Goal: Transaction & Acquisition: Purchase product/service

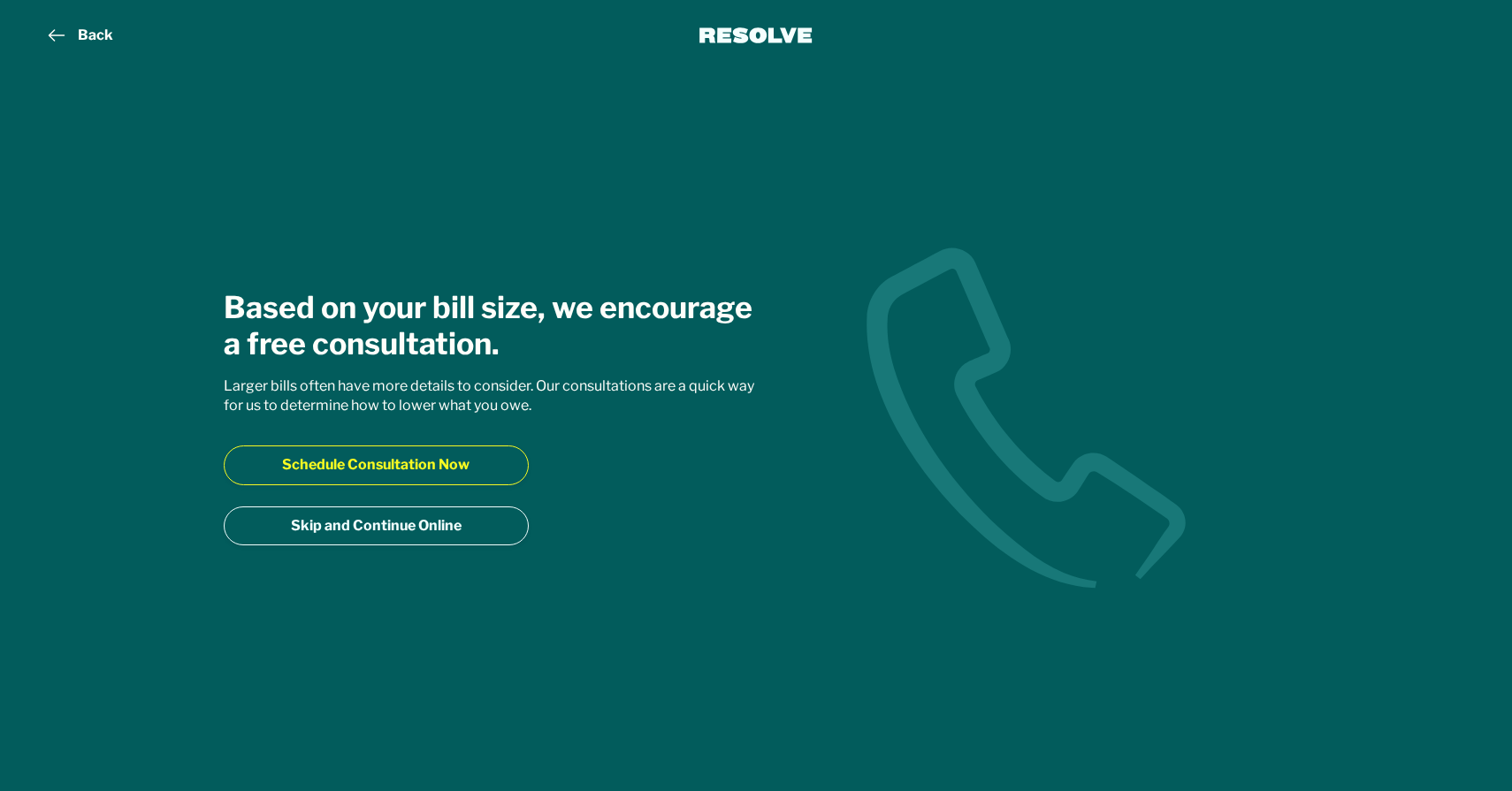
click at [348, 459] on span "Schedule Consultation Now" at bounding box center [376, 466] width 187 height 20
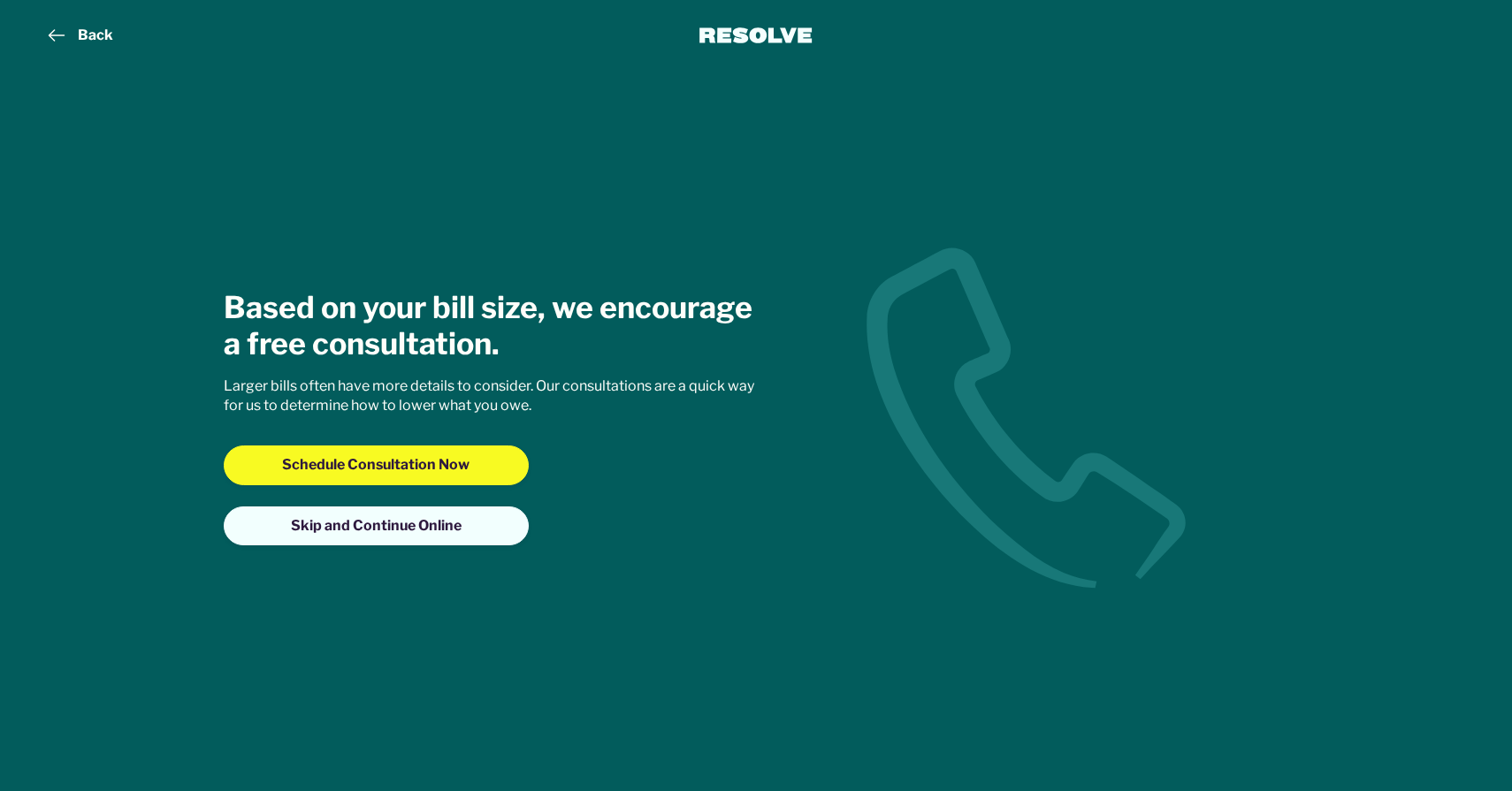
click at [376, 532] on span "Skip and Continue Online" at bounding box center [376, 526] width 170 height 20
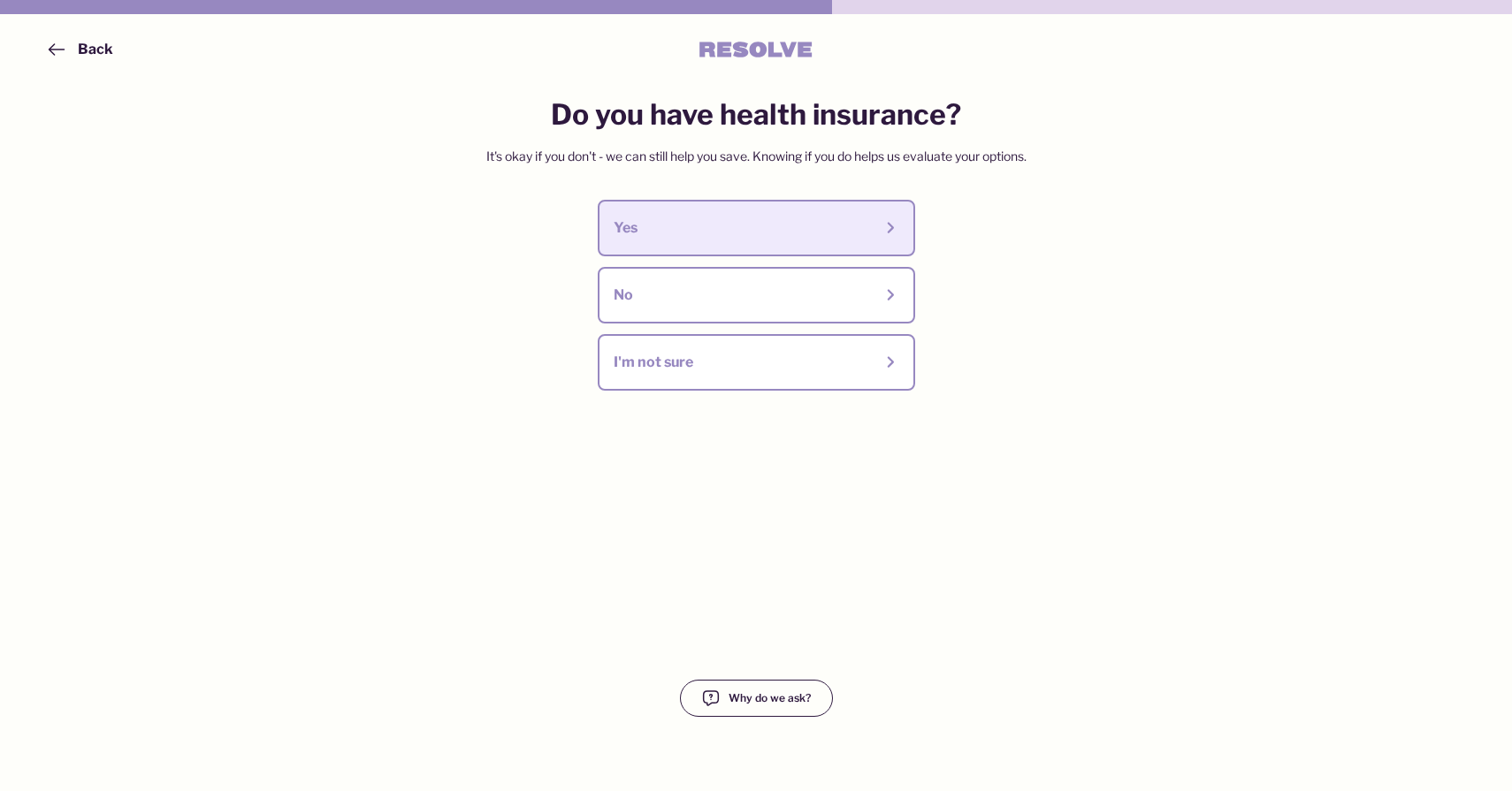
click at [847, 242] on button "Yes" at bounding box center [756, 227] width 318 height 56
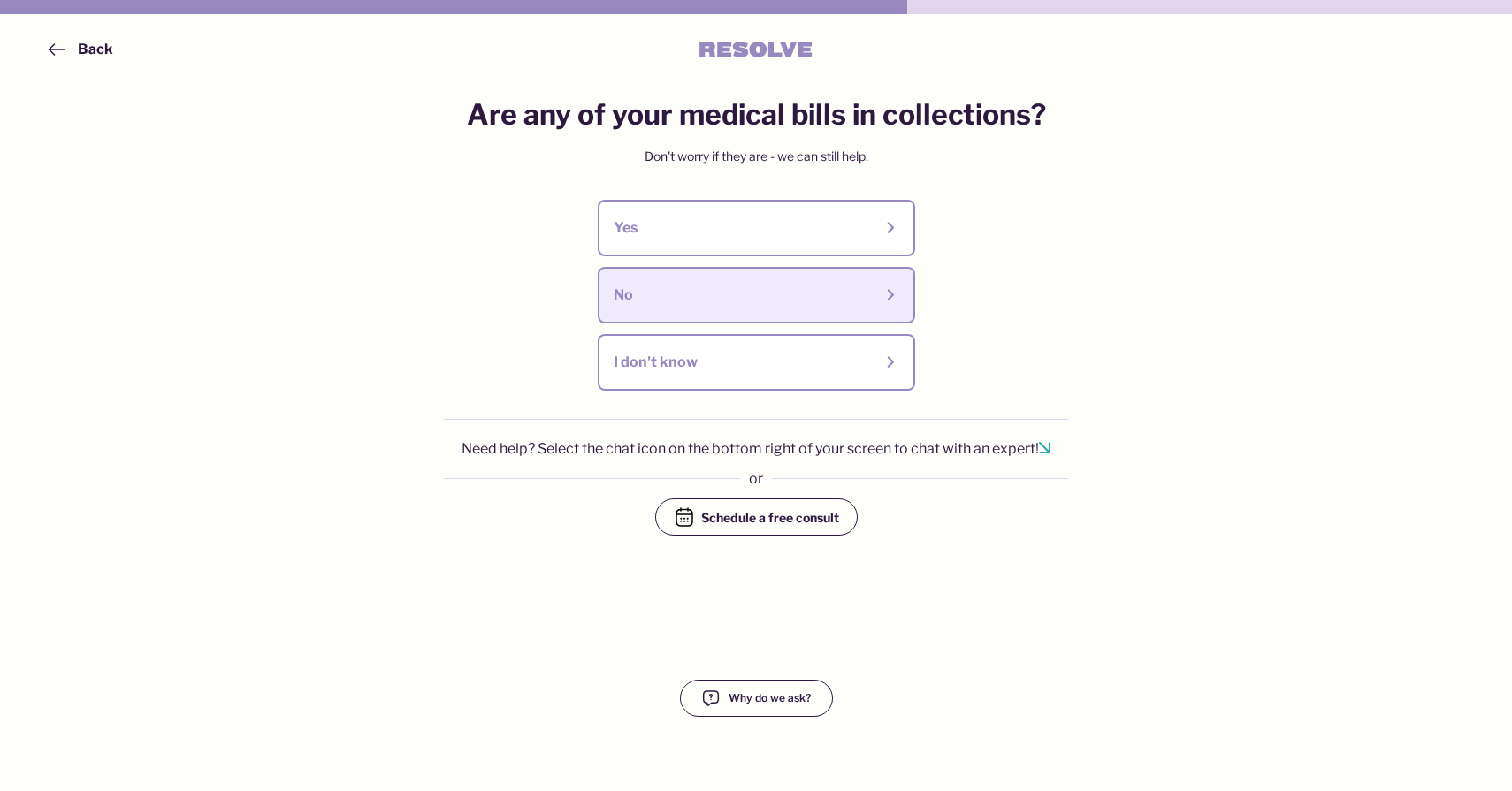
click at [840, 284] on div "No" at bounding box center [756, 295] width 285 height 25
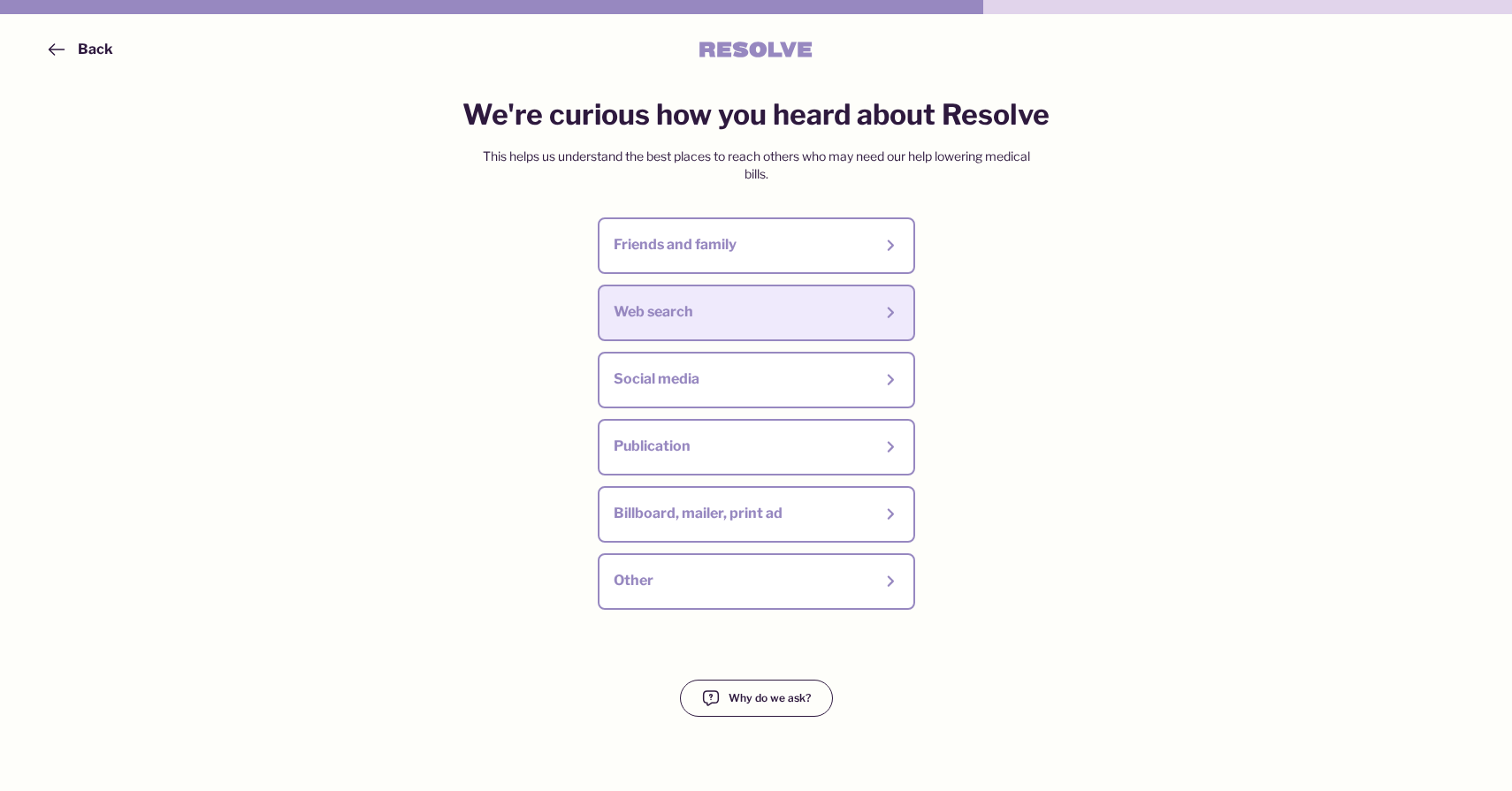
click at [851, 313] on div "Web search" at bounding box center [743, 312] width 259 height 20
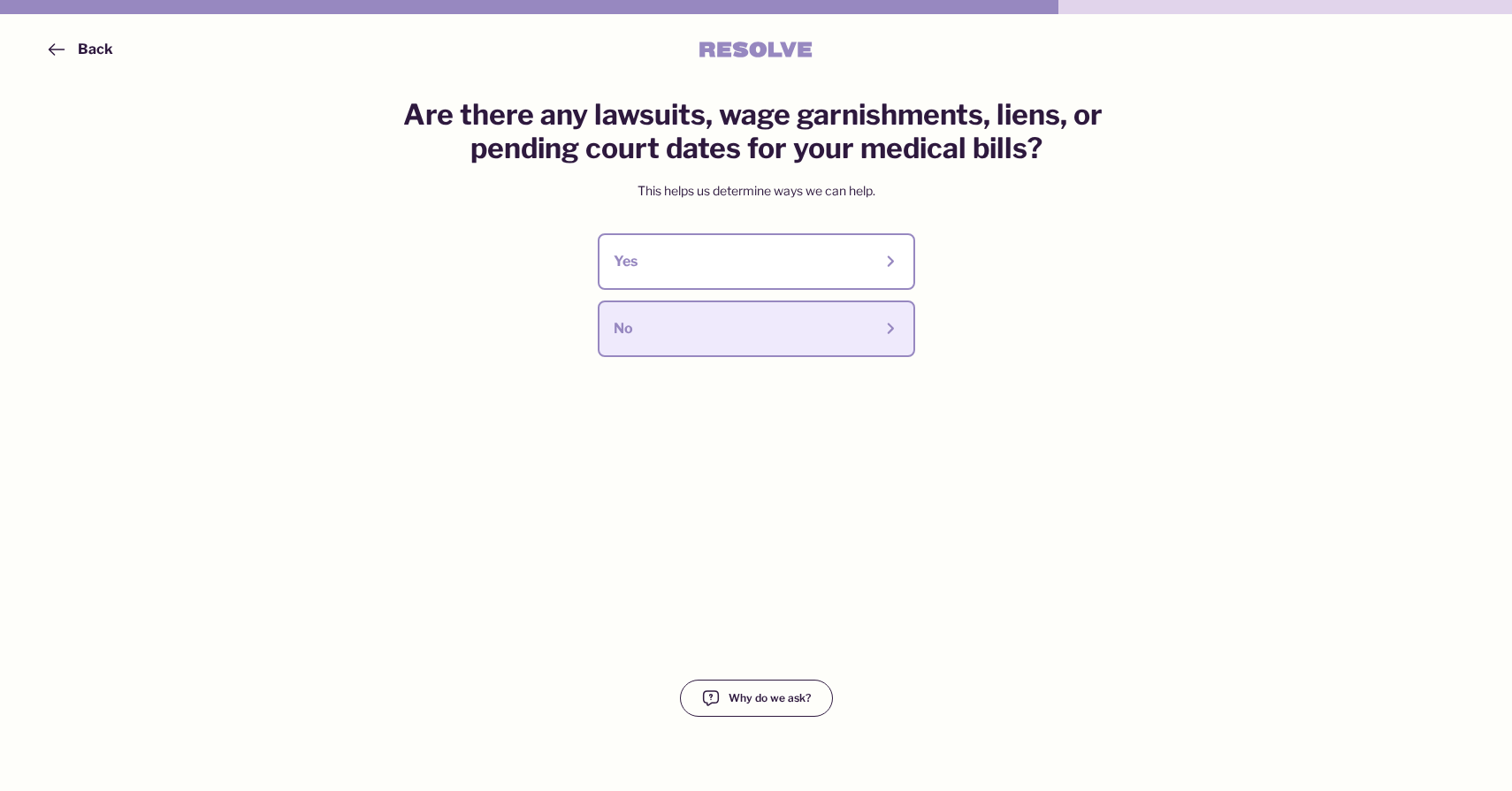
click at [877, 339] on div "No" at bounding box center [756, 329] width 285 height 25
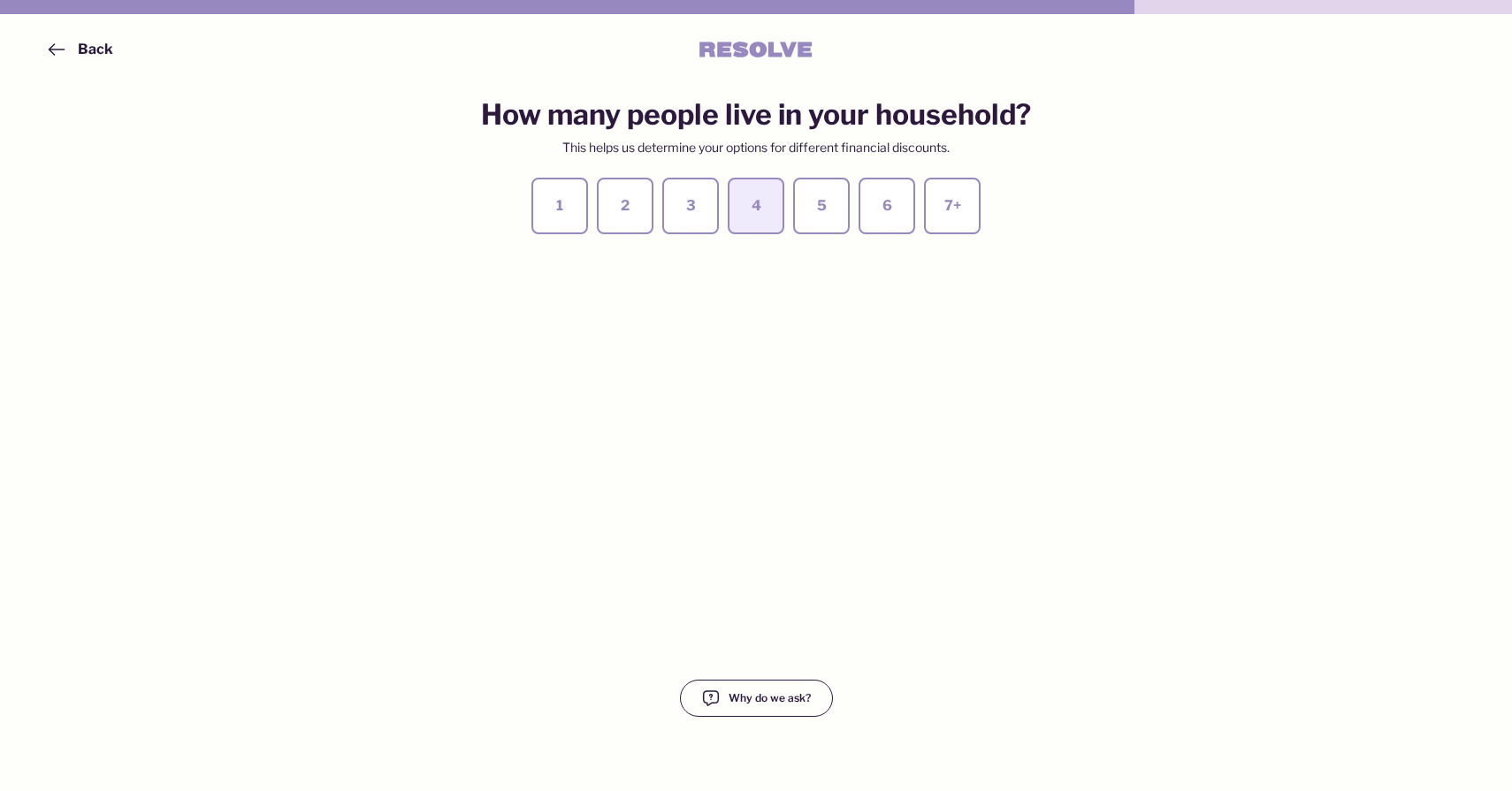
click at [745, 216] on div "4" at bounding box center [756, 206] width 25 height 25
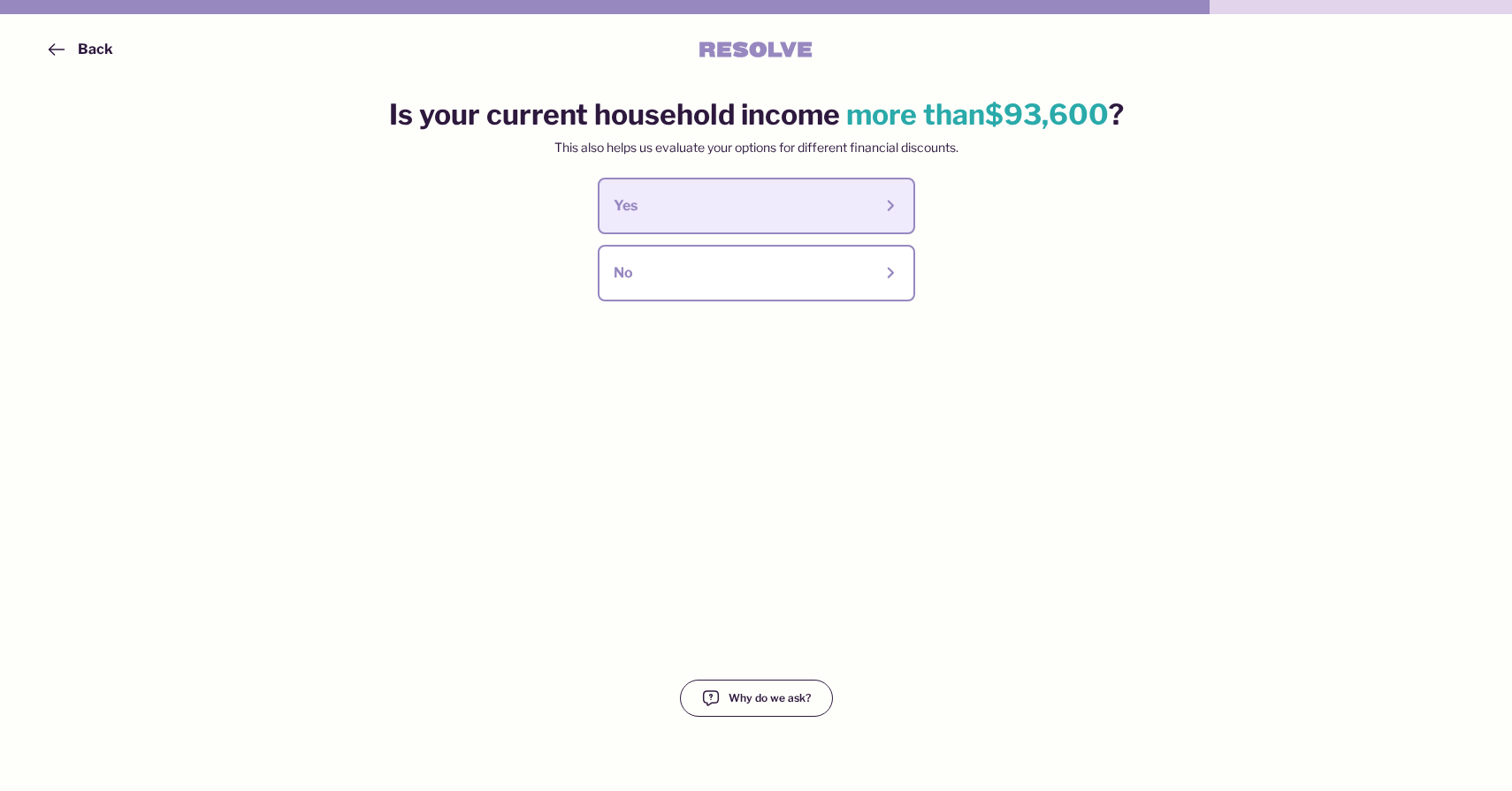
click at [822, 207] on div "Yes" at bounding box center [743, 206] width 259 height 20
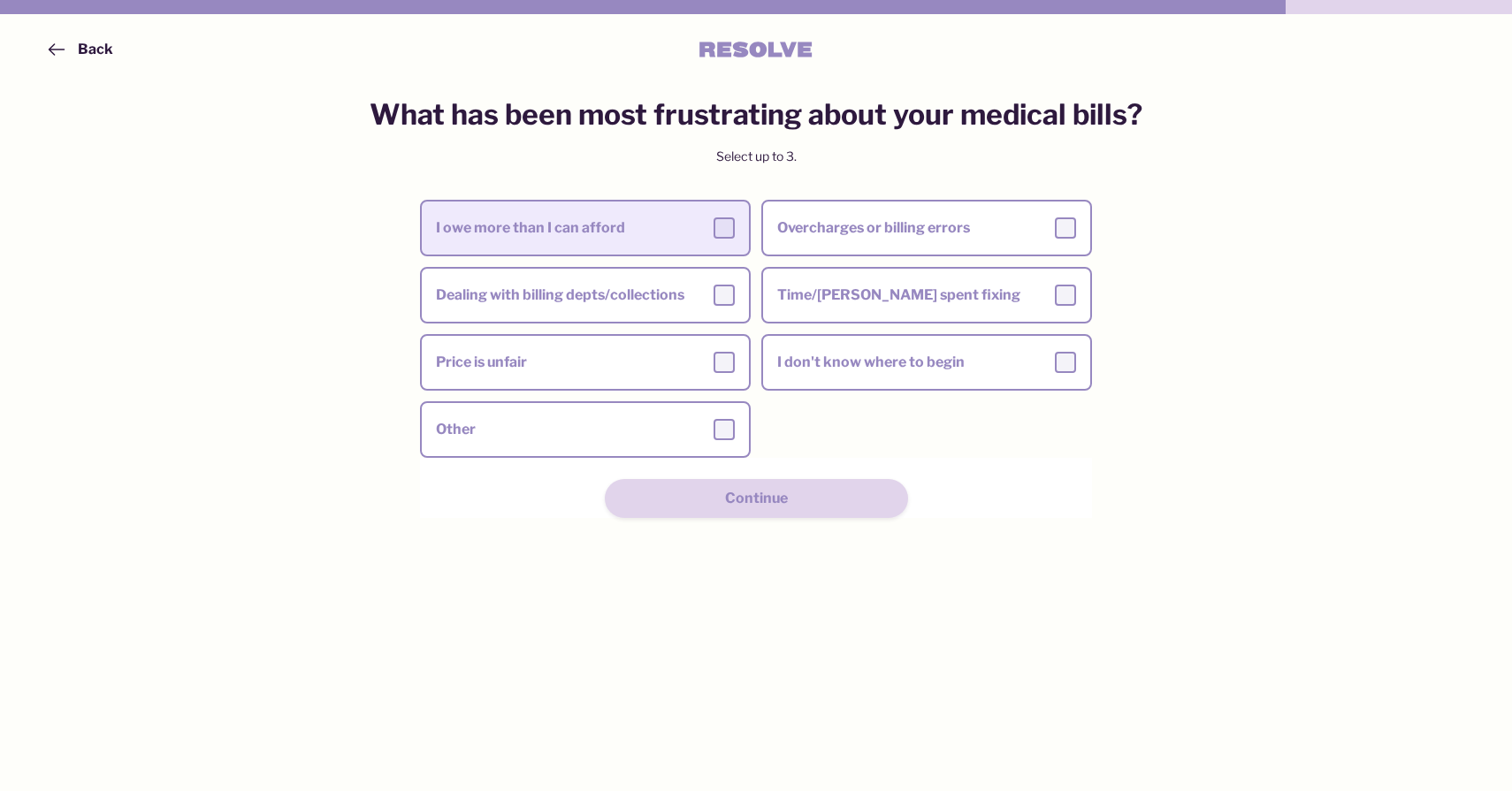
click at [720, 219] on div at bounding box center [724, 228] width 21 height 21
click at [0, 0] on input "I owe more than I can afford" at bounding box center [0, 0] width 0 height 0
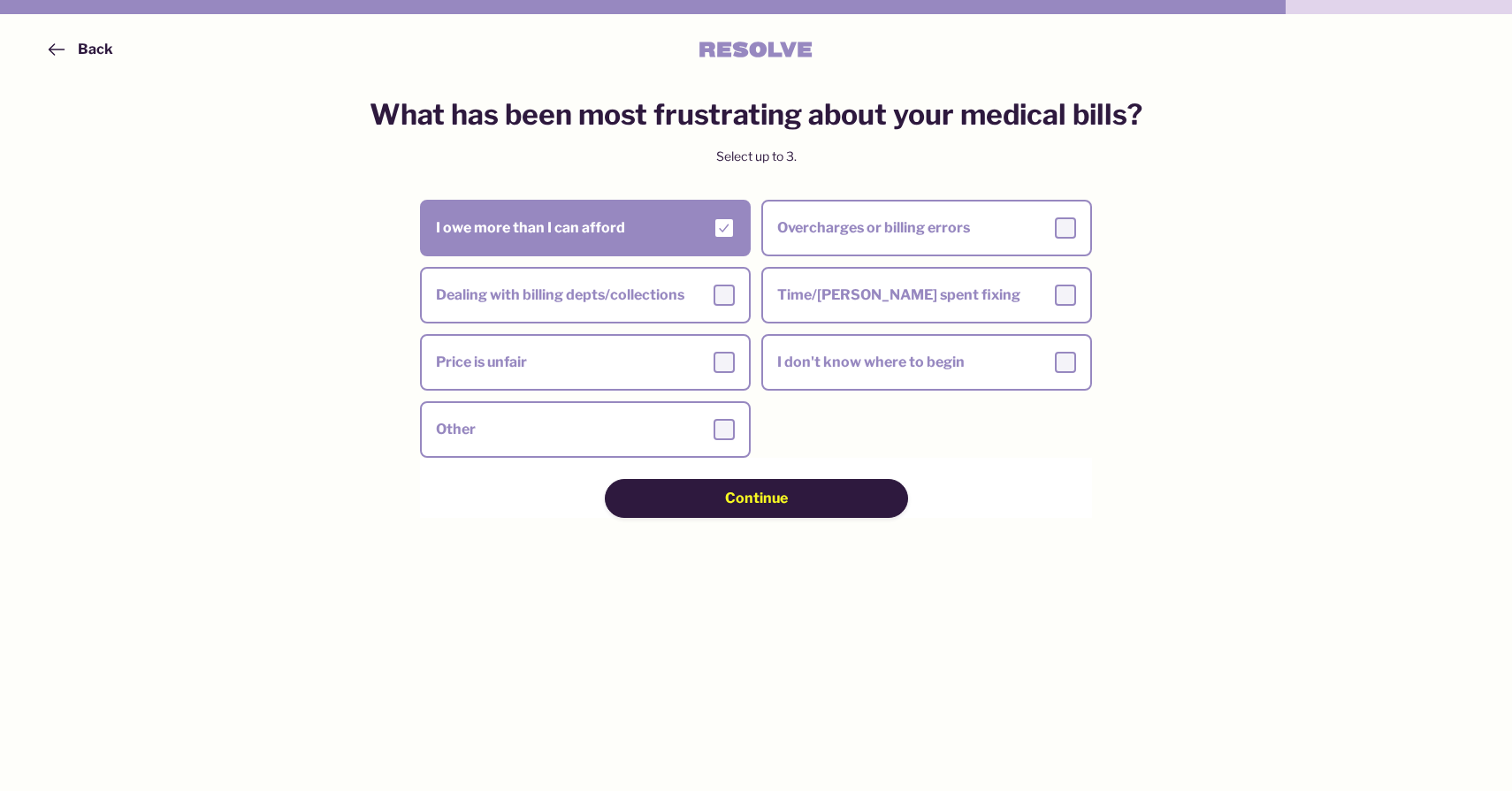
click at [811, 497] on div "Continue" at bounding box center [756, 498] width 178 height 20
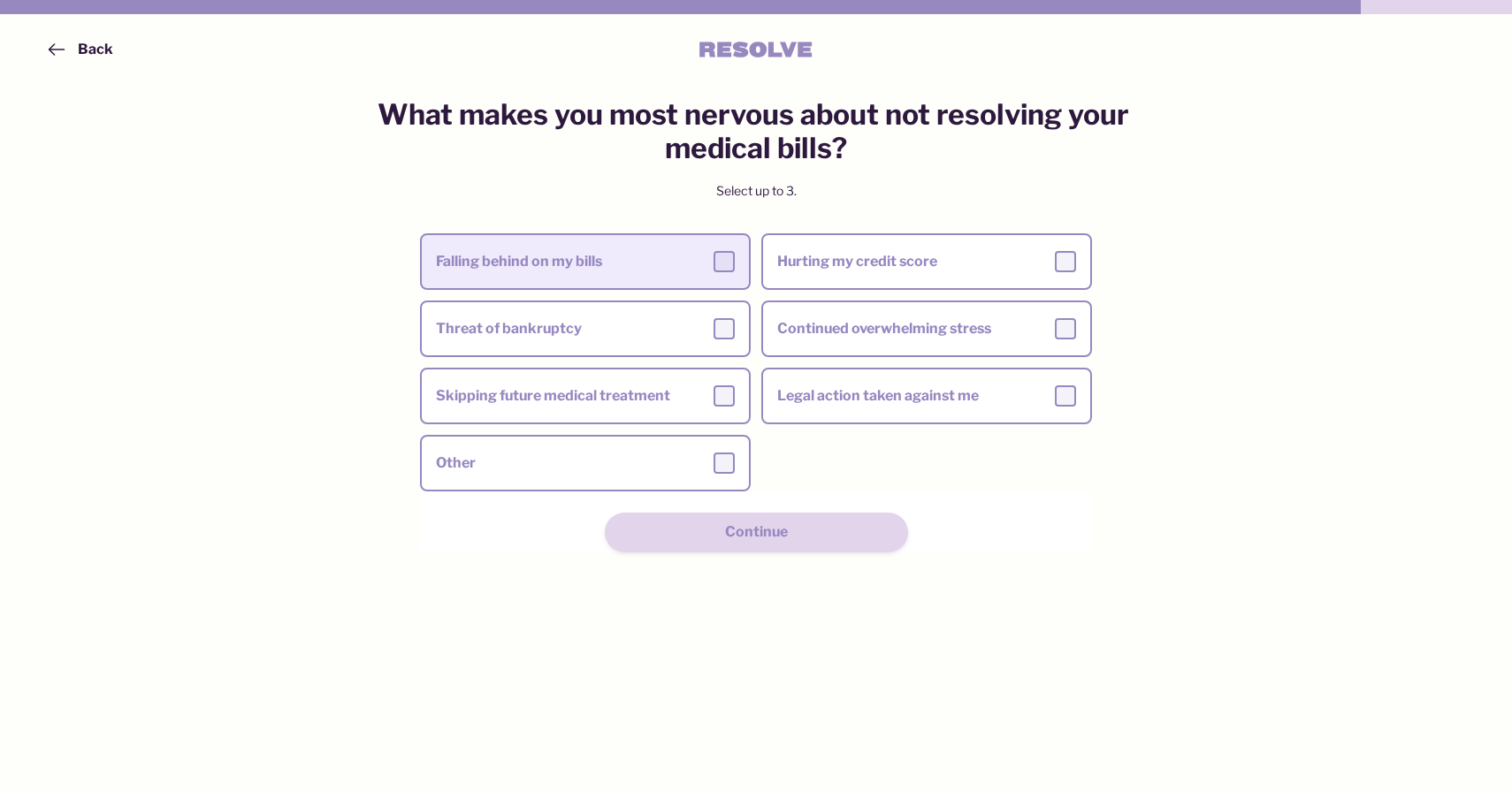
click at [707, 274] on label "Falling behind on my bills" at bounding box center [585, 262] width 327 height 50
click at [0, 0] on input "Falling behind on my bills" at bounding box center [0, 0] width 0 height 0
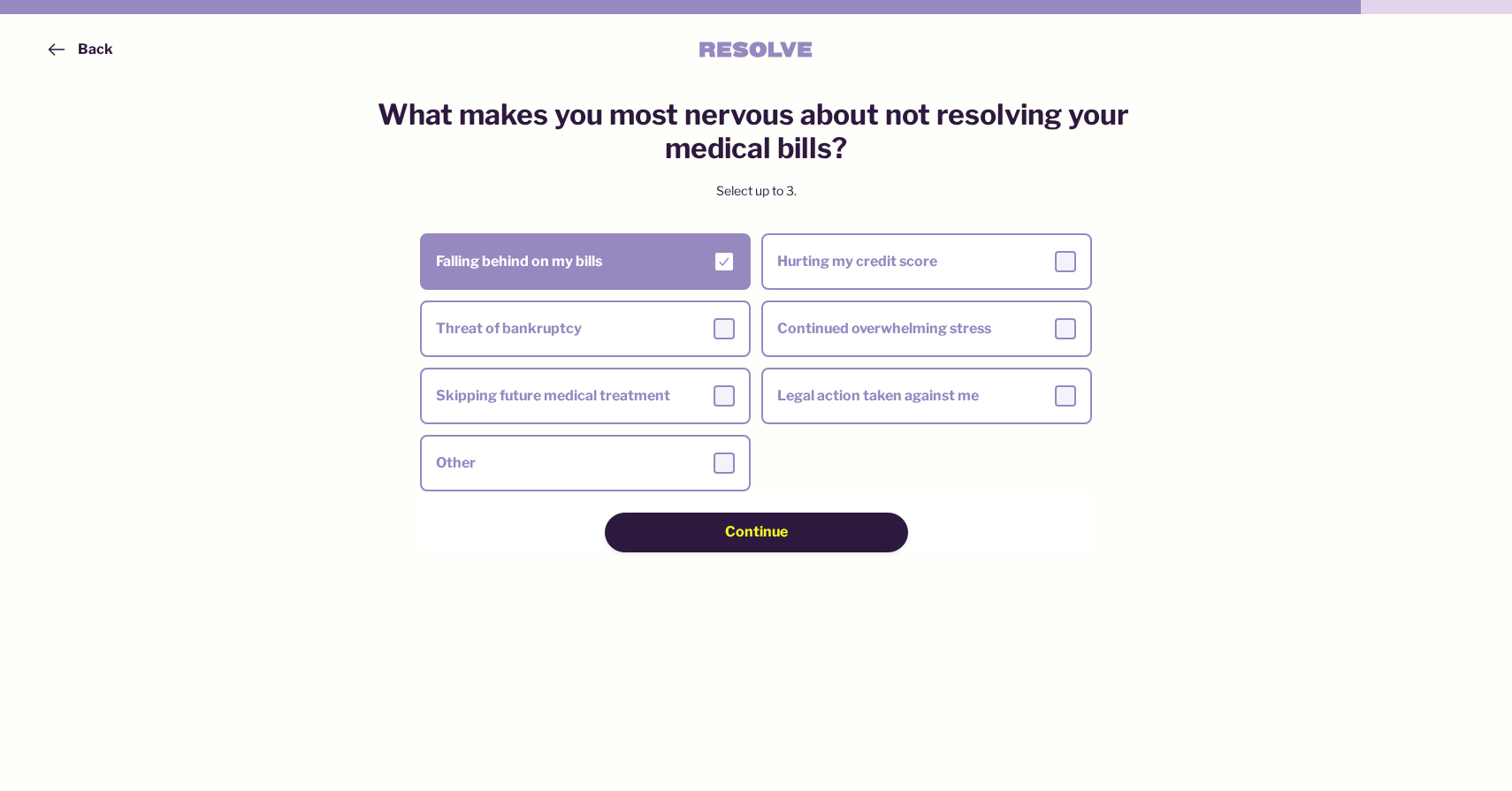
click at [771, 531] on span "Continue" at bounding box center [756, 532] width 62 height 20
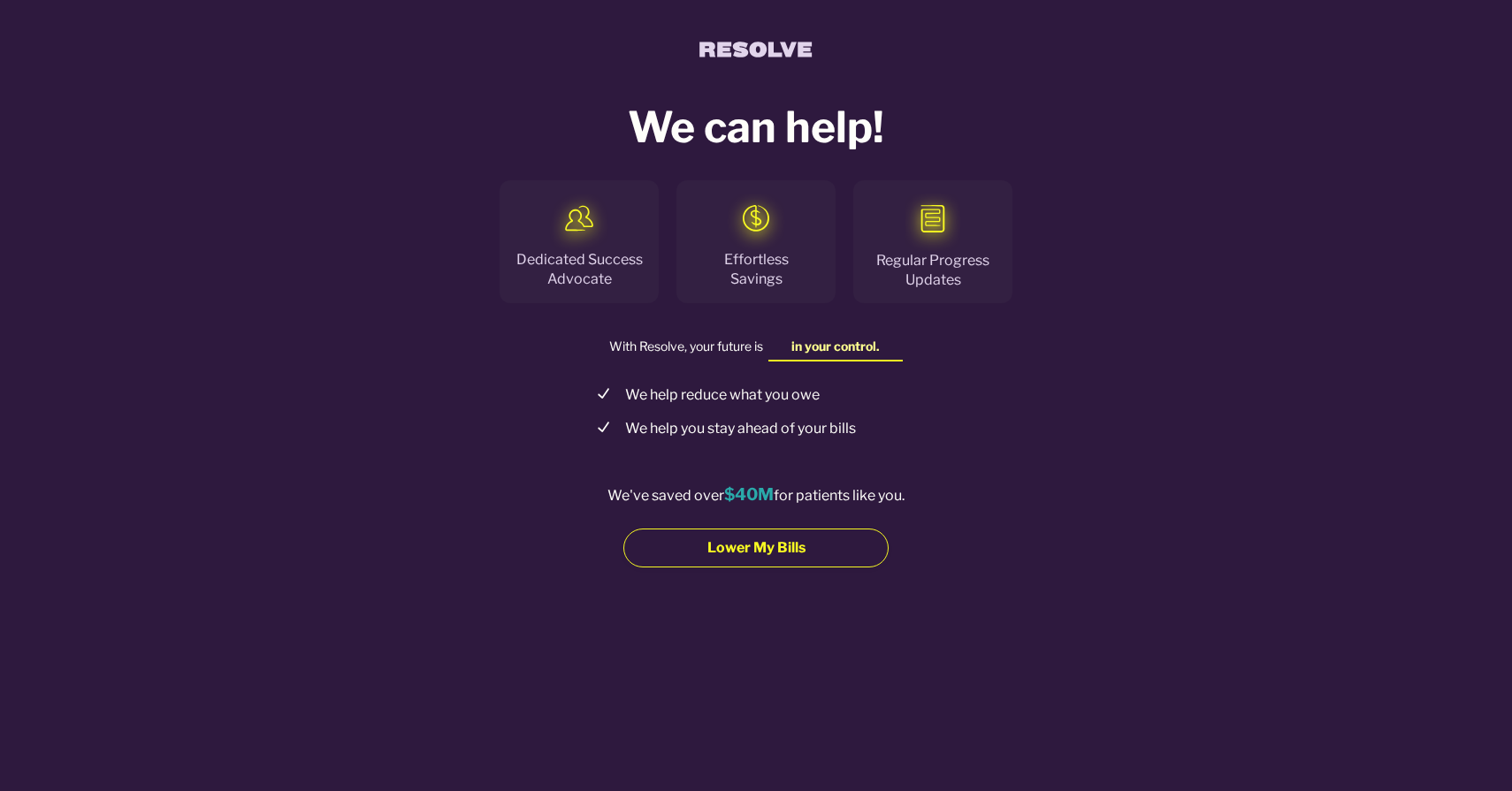
click at [819, 548] on div "Lower My Bills" at bounding box center [756, 548] width 140 height 20
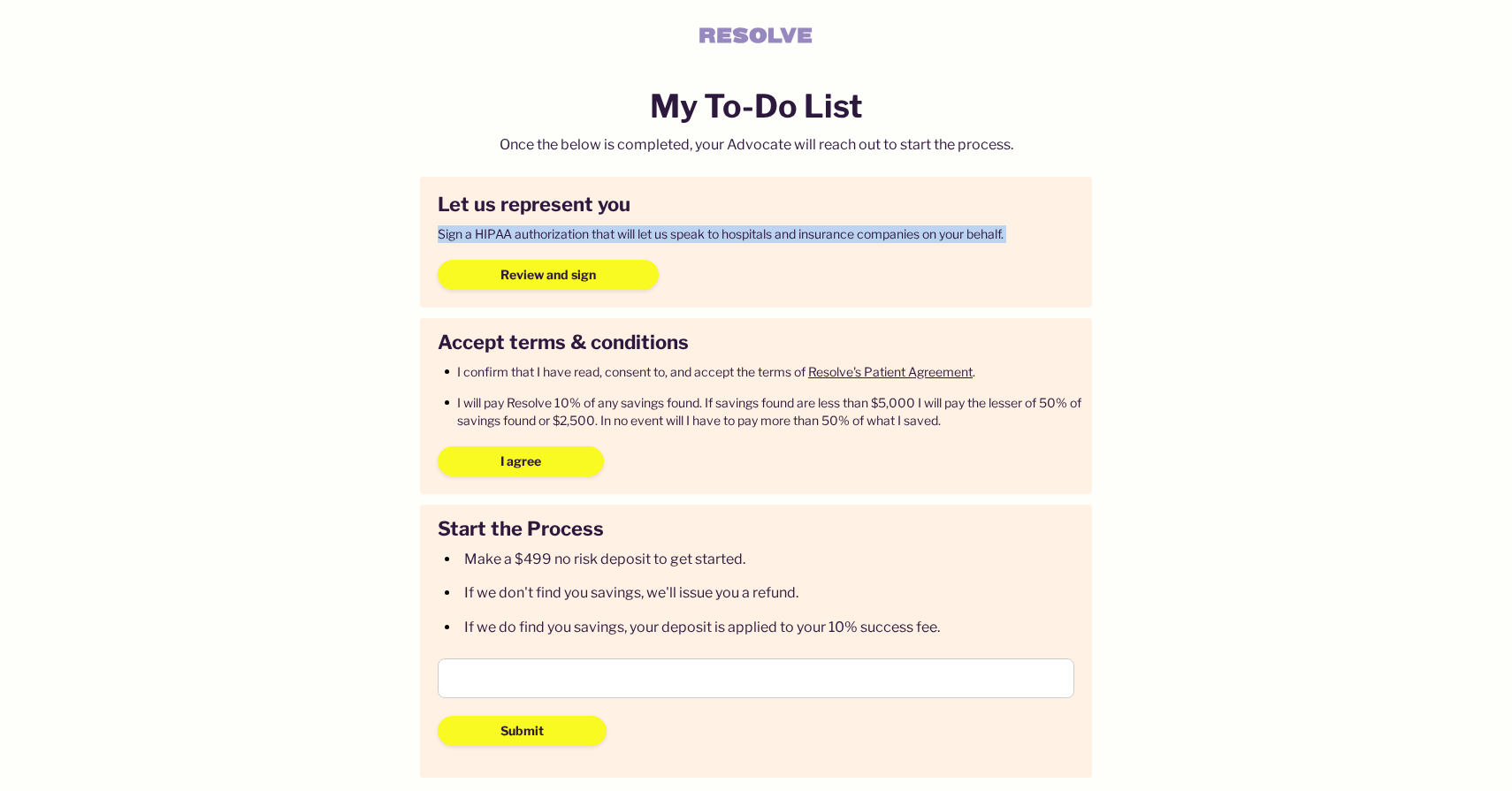
drag, startPoint x: 905, startPoint y: 208, endPoint x: 1005, endPoint y: 279, distance: 122.6
click at [1004, 279] on div "Let us represent you Sign a HIPAA authorization that will let us speak to hospi…" at bounding box center [756, 242] width 672 height 131
click at [1148, 301] on div "My To-Do List Once the below is completed, your Advocate will reach out to star…" at bounding box center [756, 520] width 792 height 873
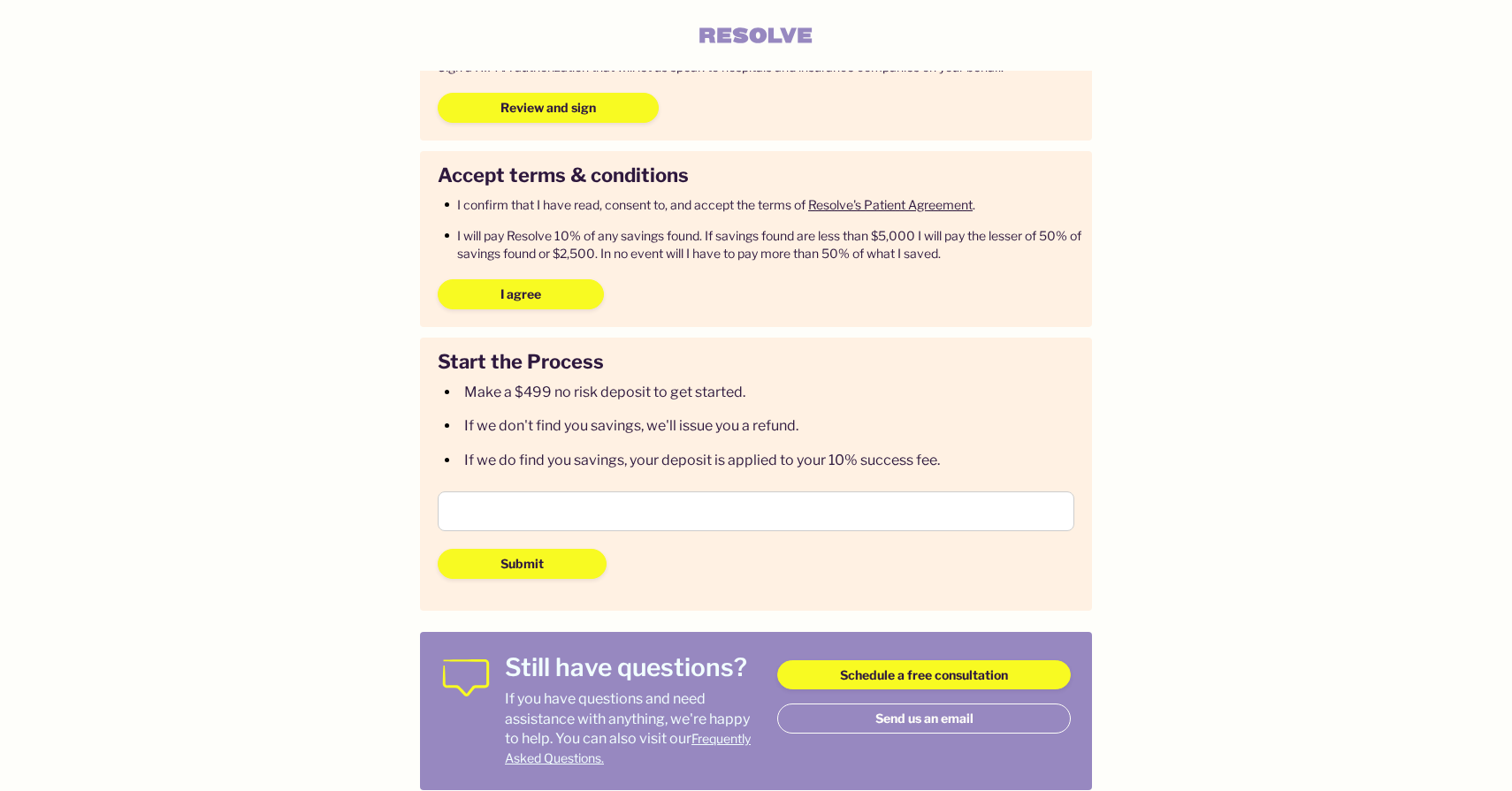
scroll to position [169, 0]
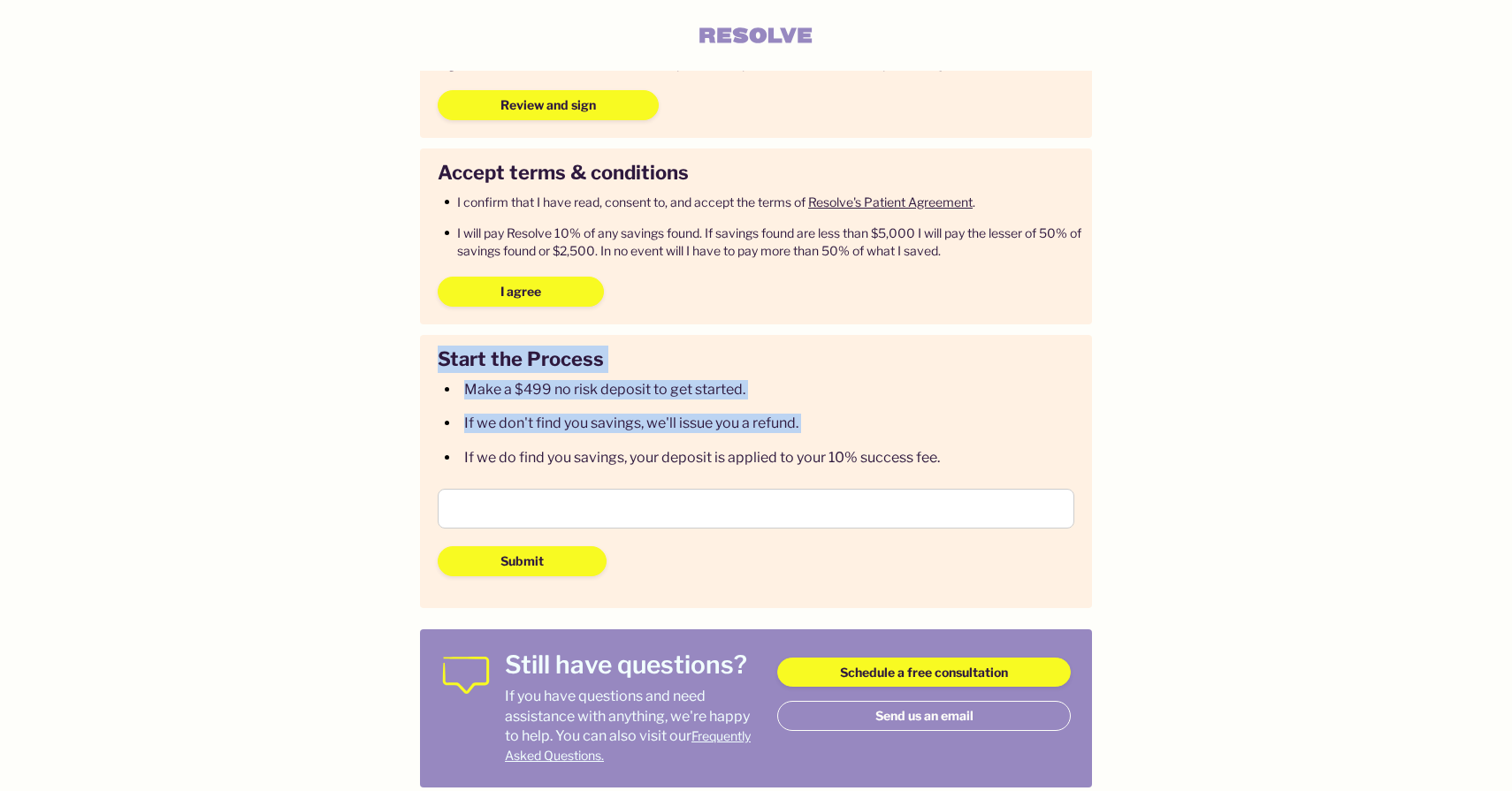
drag, startPoint x: 434, startPoint y: 361, endPoint x: 691, endPoint y: 458, distance: 274.7
click at [681, 455] on div "Start the Process Make a $499 no risk deposit to get started. If we don't find …" at bounding box center [756, 472] width 672 height 273
click at [709, 402] on ul "Make a $499 no risk deposit to get started. If we don't find you savings, we'll…" at bounding box center [689, 424] width 502 height 87
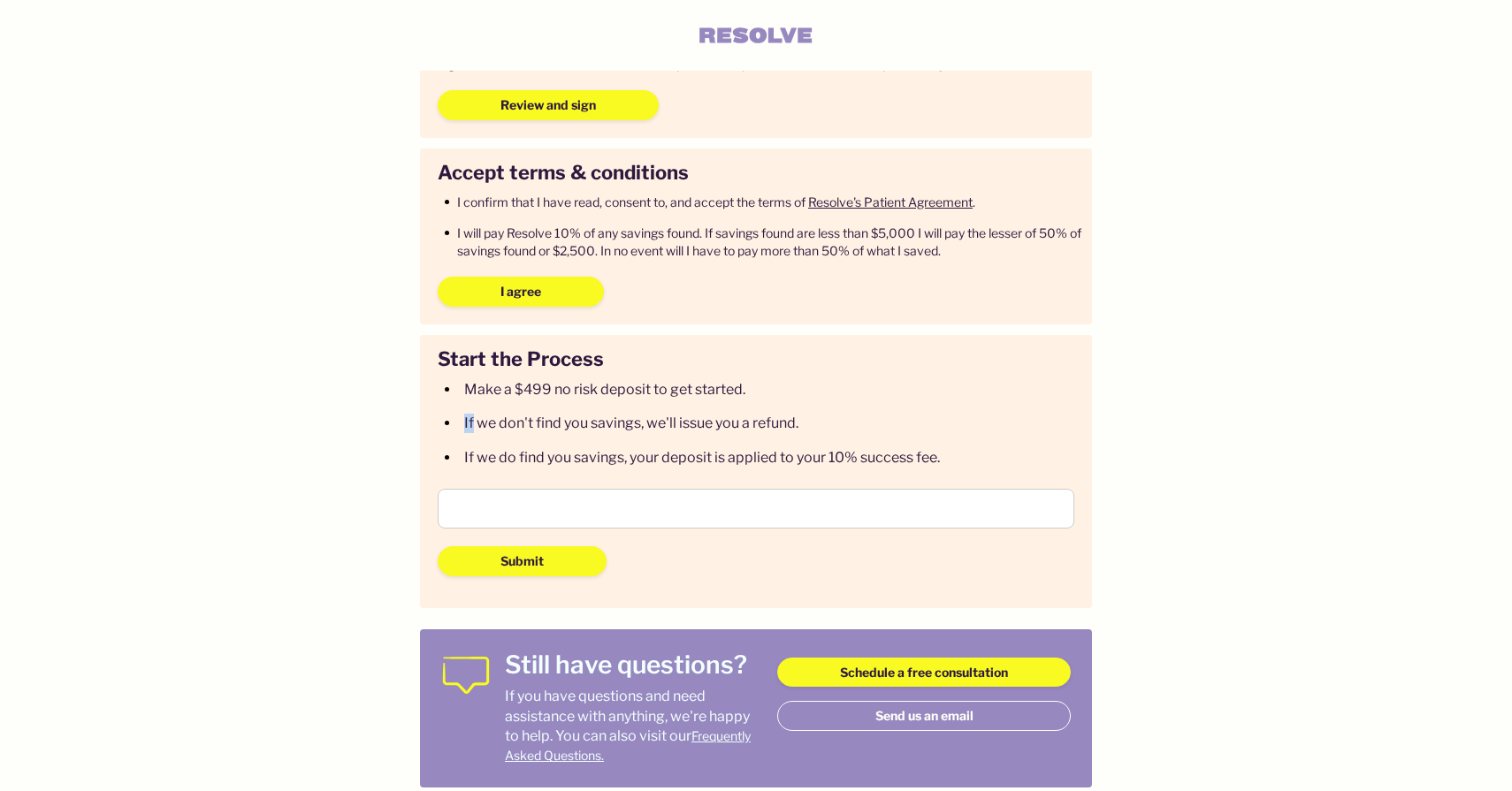
click at [709, 402] on ul "Make a $499 no risk deposit to get started. If we don't find you savings, we'll…" at bounding box center [689, 424] width 502 height 87
click at [708, 402] on ul "Make a $499 no risk deposit to get started. If we don't find you savings, we'll…" at bounding box center [689, 424] width 502 height 87
click at [745, 396] on div "Make a $499 no risk deposit to get started." at bounding box center [604, 390] width 281 height 20
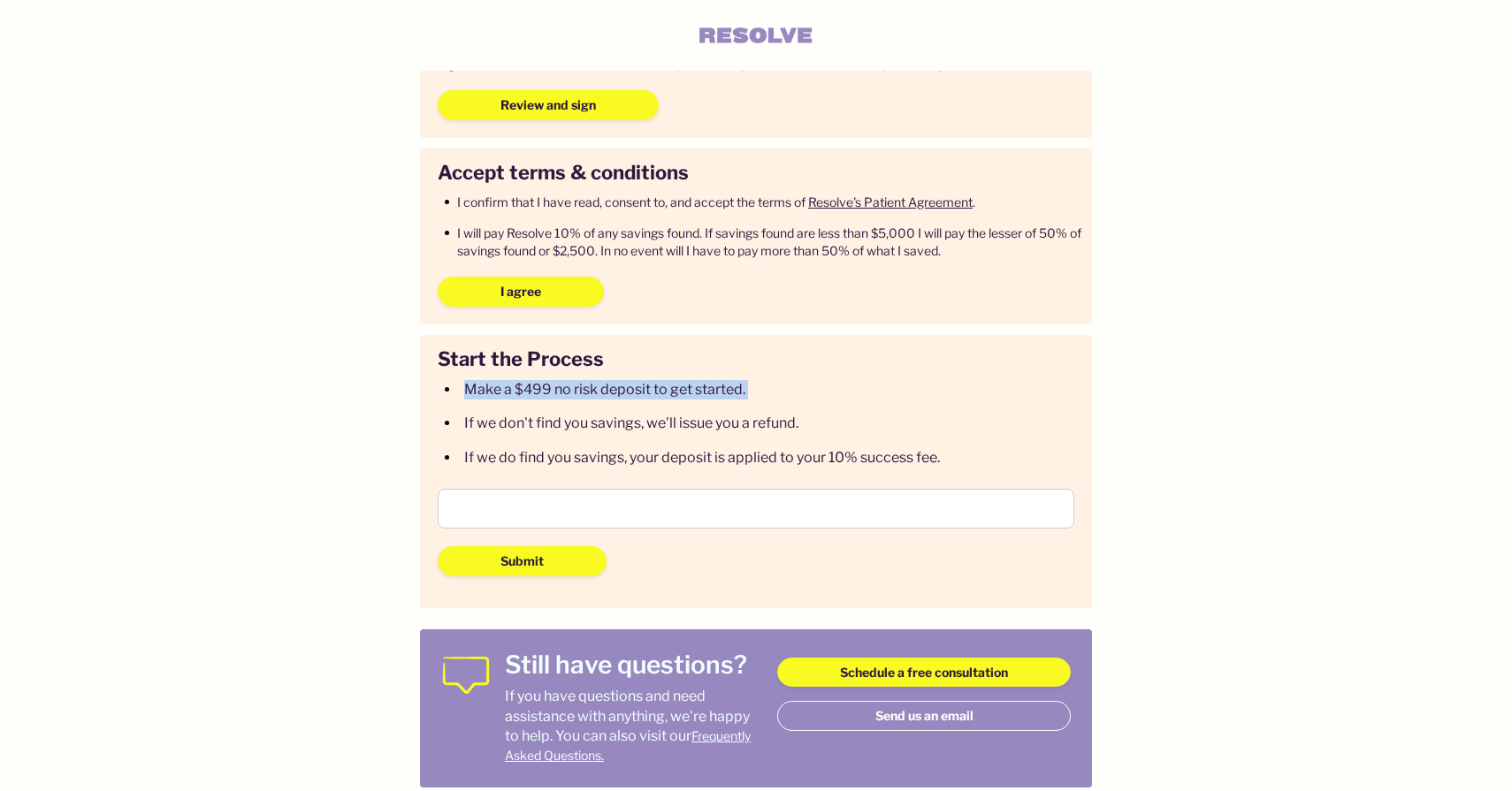
click at [748, 387] on li "Make a $499 no risk deposit to get started." at bounding box center [692, 390] width 495 height 20
click at [772, 383] on li "Make a $499 no risk deposit to get started." at bounding box center [692, 390] width 495 height 20
click at [806, 411] on ul "Make a $499 no risk deposit to get started. If we don't find you savings, we'll…" at bounding box center [689, 424] width 502 height 87
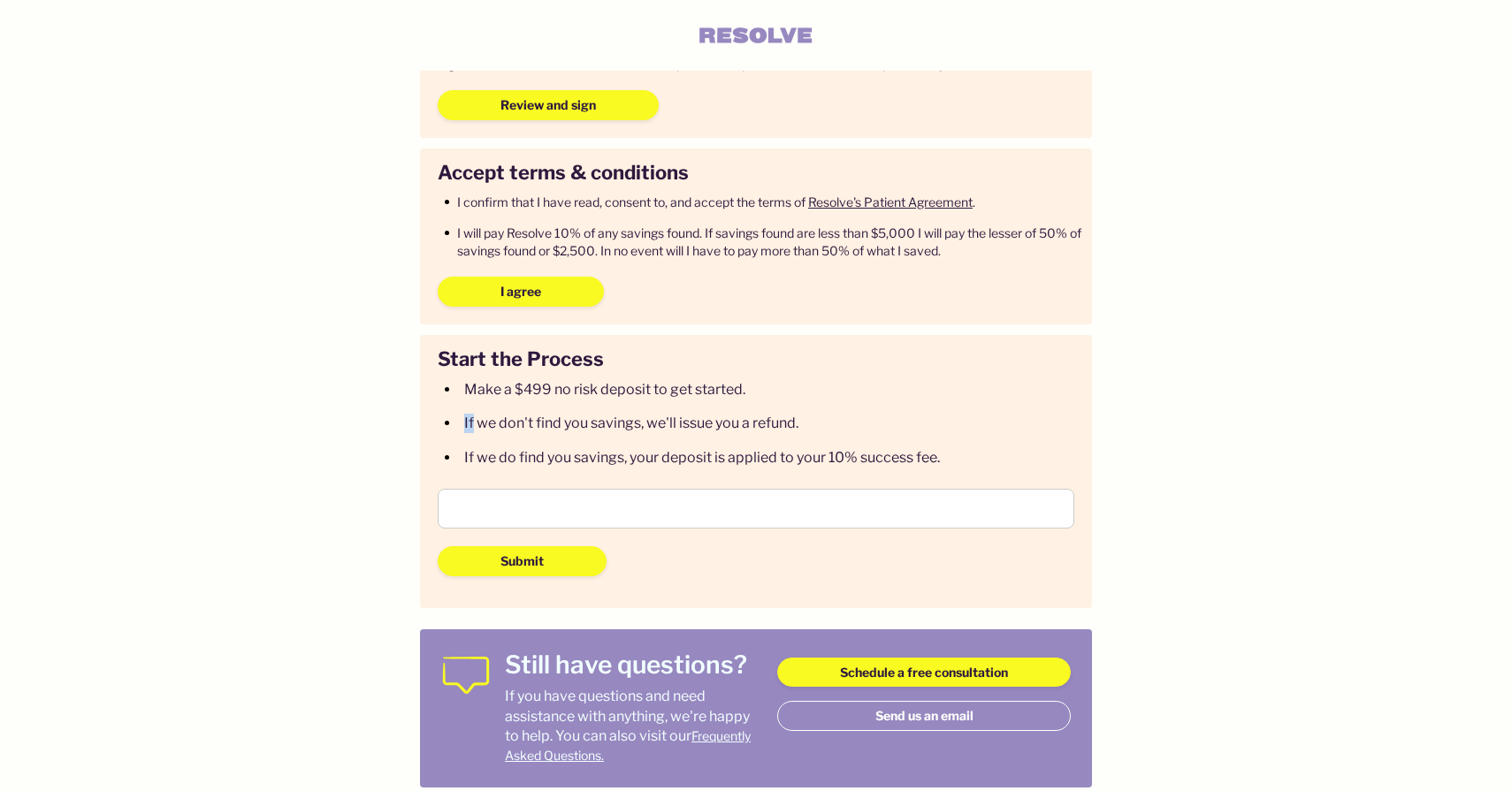
click at [806, 411] on ul "Make a $499 no risk deposit to get started. If we don't find you savings, we'll…" at bounding box center [689, 424] width 502 height 87
click at [890, 441] on ul "Make a $499 no risk deposit to get started. If we don't find you savings, we'll…" at bounding box center [689, 424] width 502 height 87
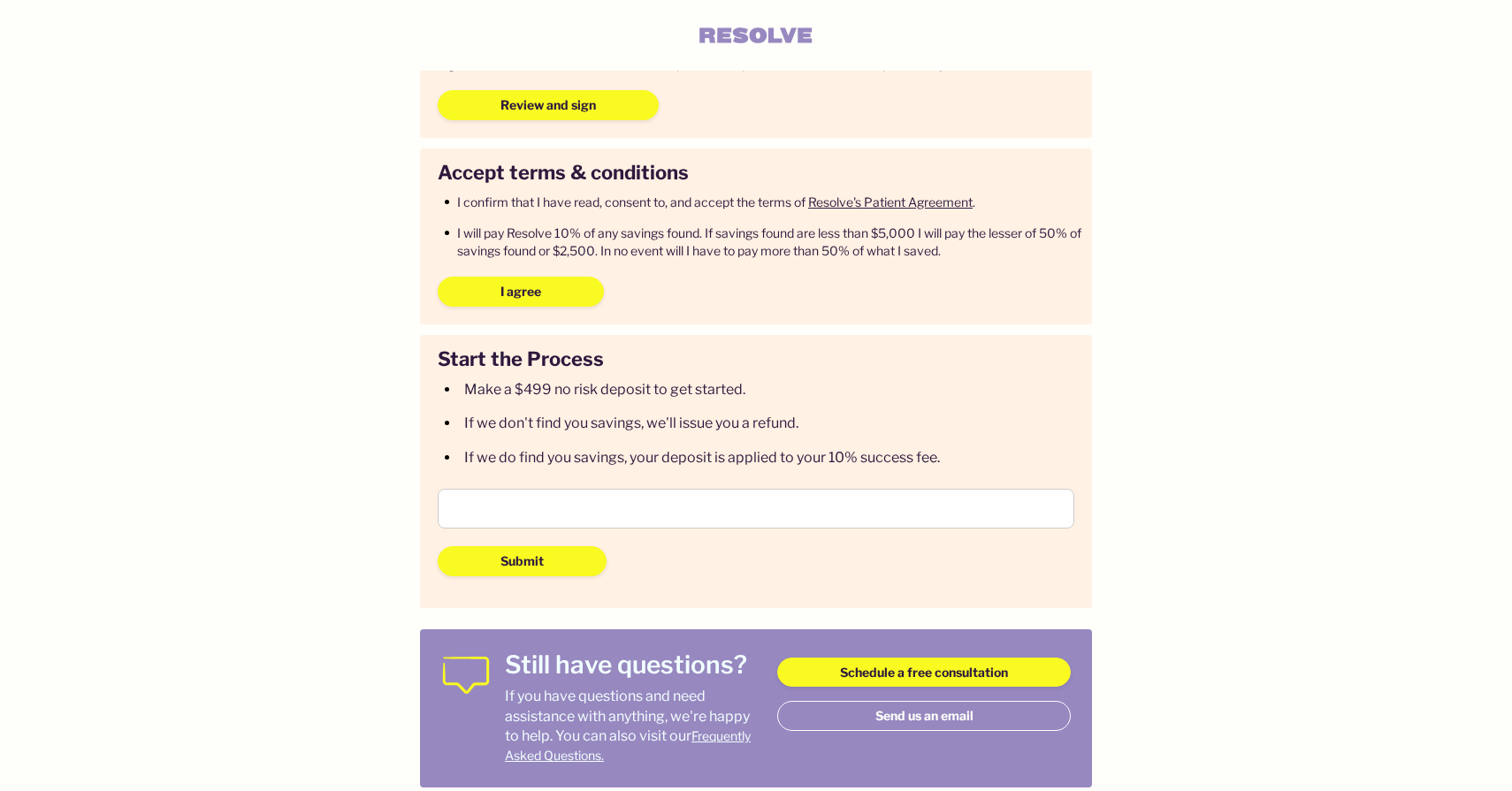
click at [939, 440] on ul "Make a $499 no risk deposit to get started. If we don't find you savings, we'll…" at bounding box center [689, 424] width 502 height 87
click at [938, 403] on ul "Make a $499 no risk deposit to get started. If we don't find you savings, we'll…" at bounding box center [689, 424] width 502 height 87
click at [950, 417] on div "Start the Process Make a $499 no risk deposit to get started. If we don't find …" at bounding box center [756, 407] width 637 height 122
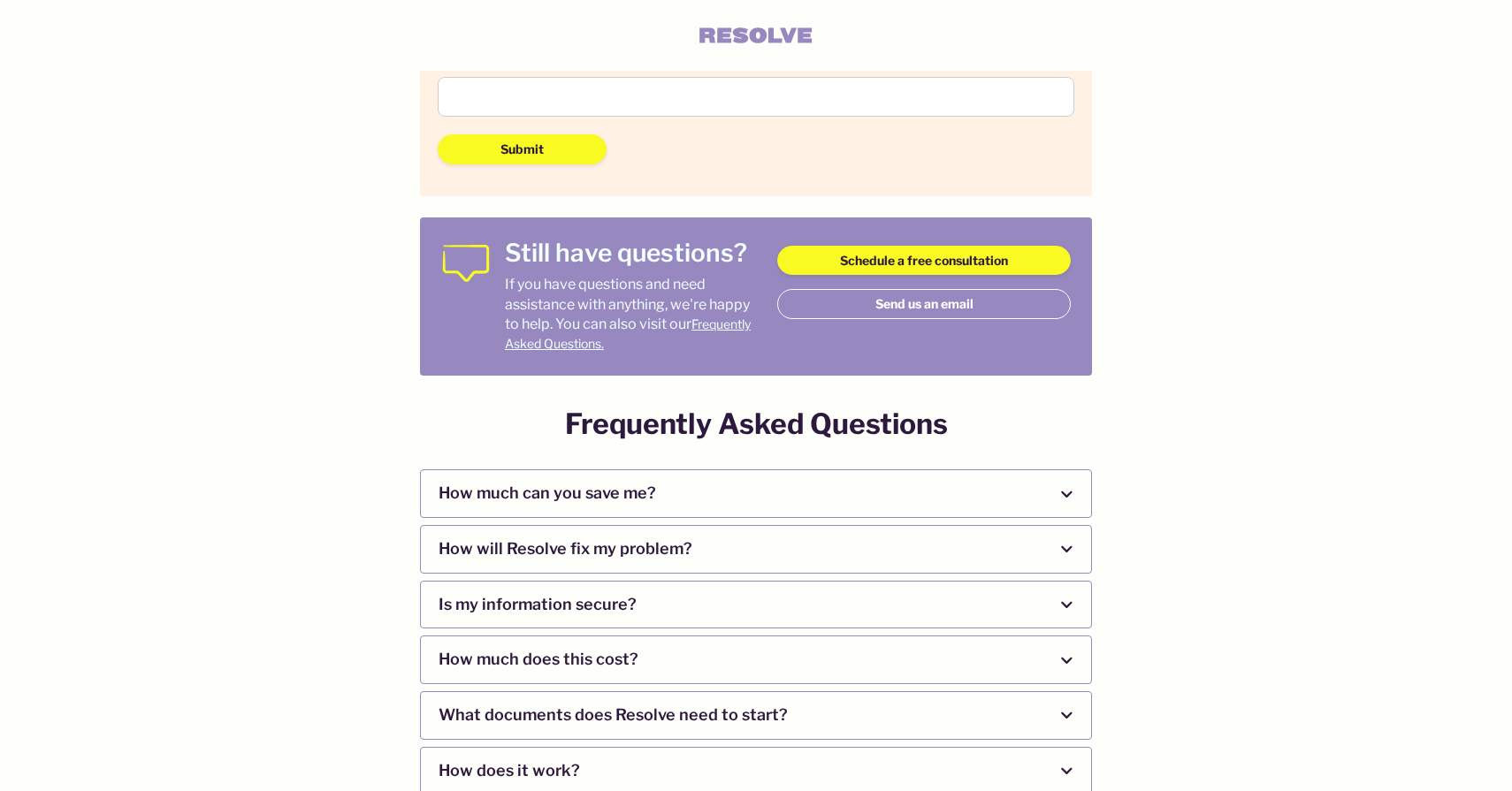
scroll to position [660, 0]
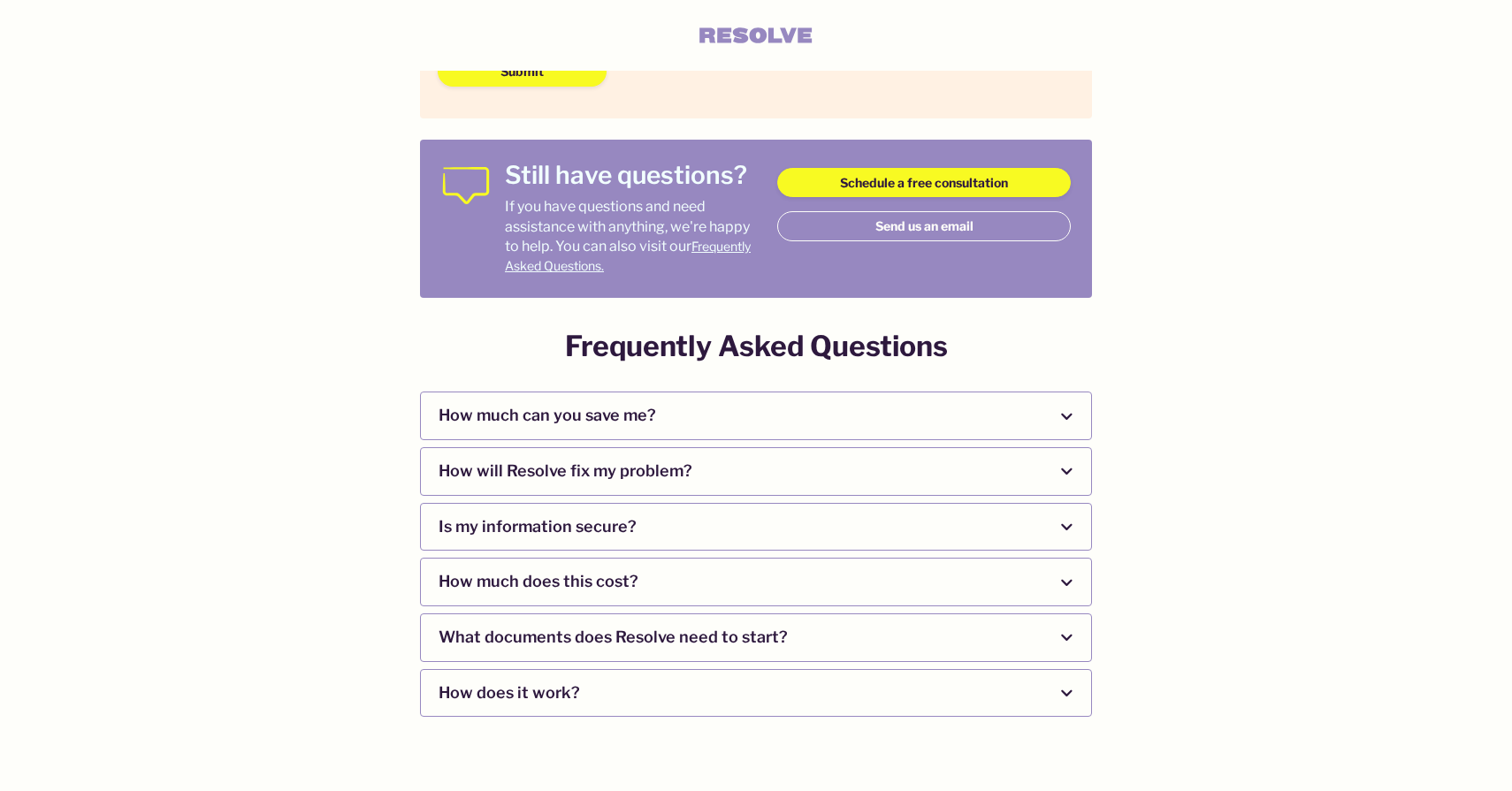
click at [1056, 639] on span "button" at bounding box center [1067, 638] width 21 height 18
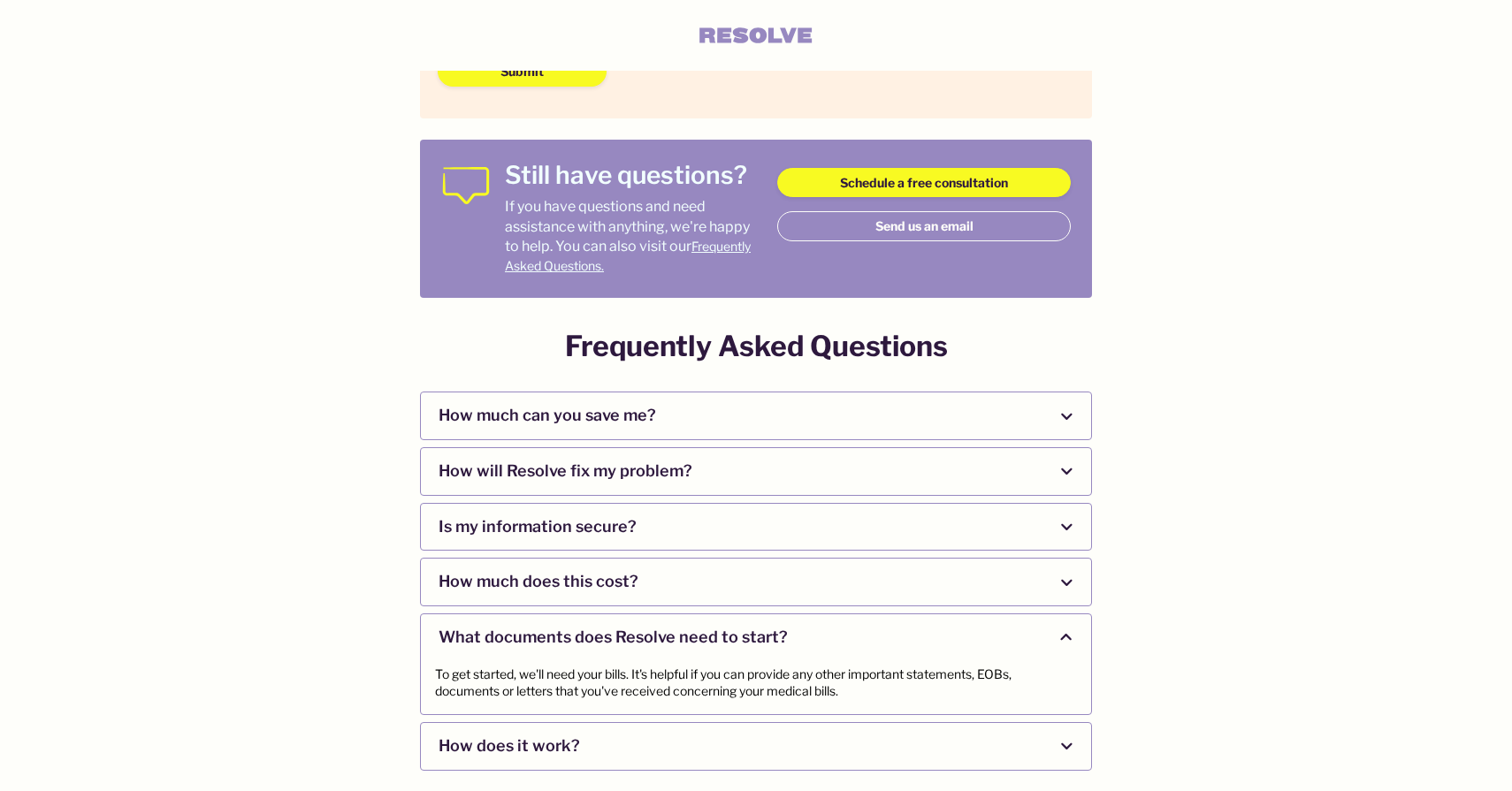
scroll to position [713, 0]
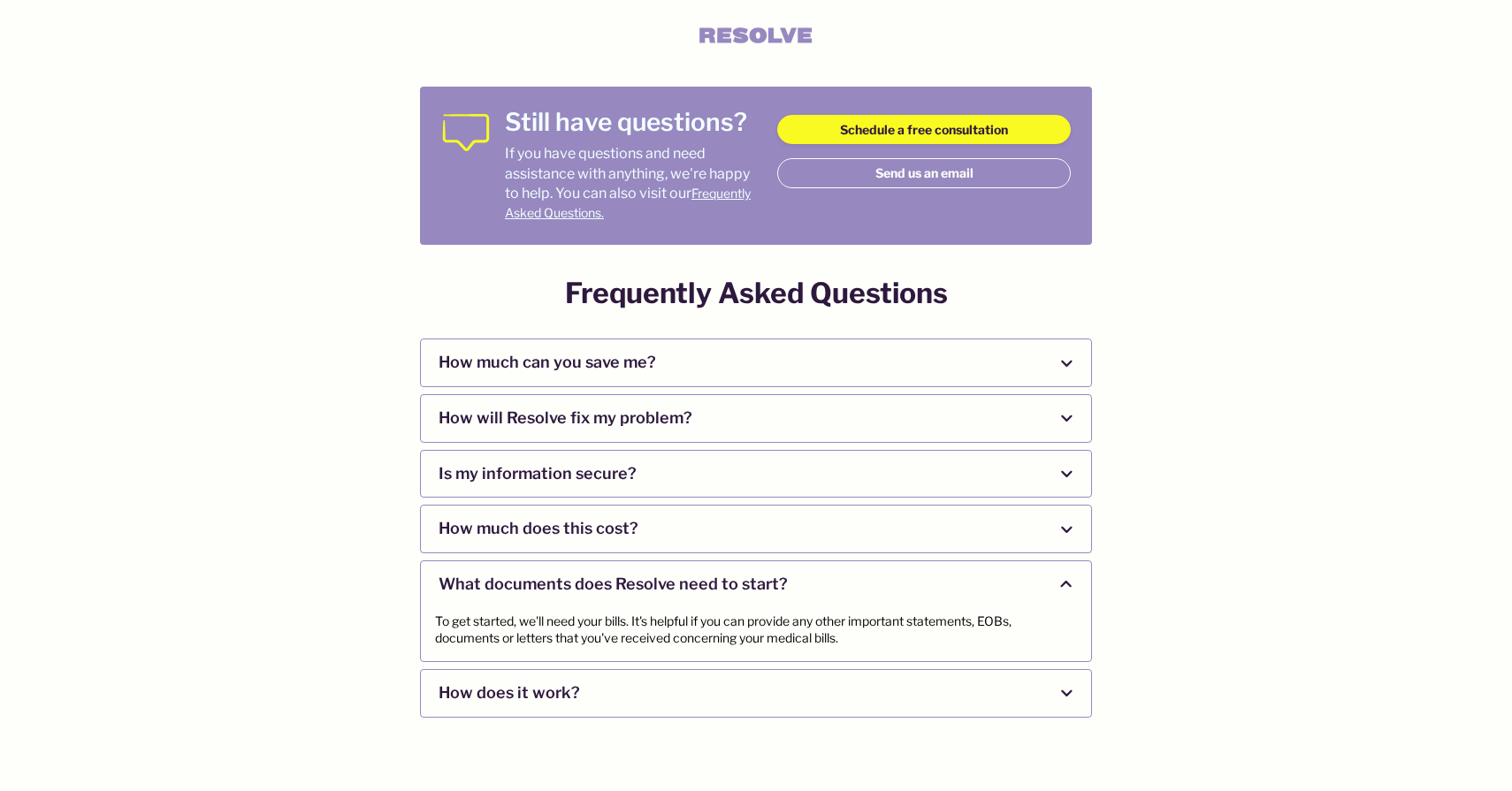
click at [1047, 699] on button "How does it work?" at bounding box center [756, 693] width 670 height 47
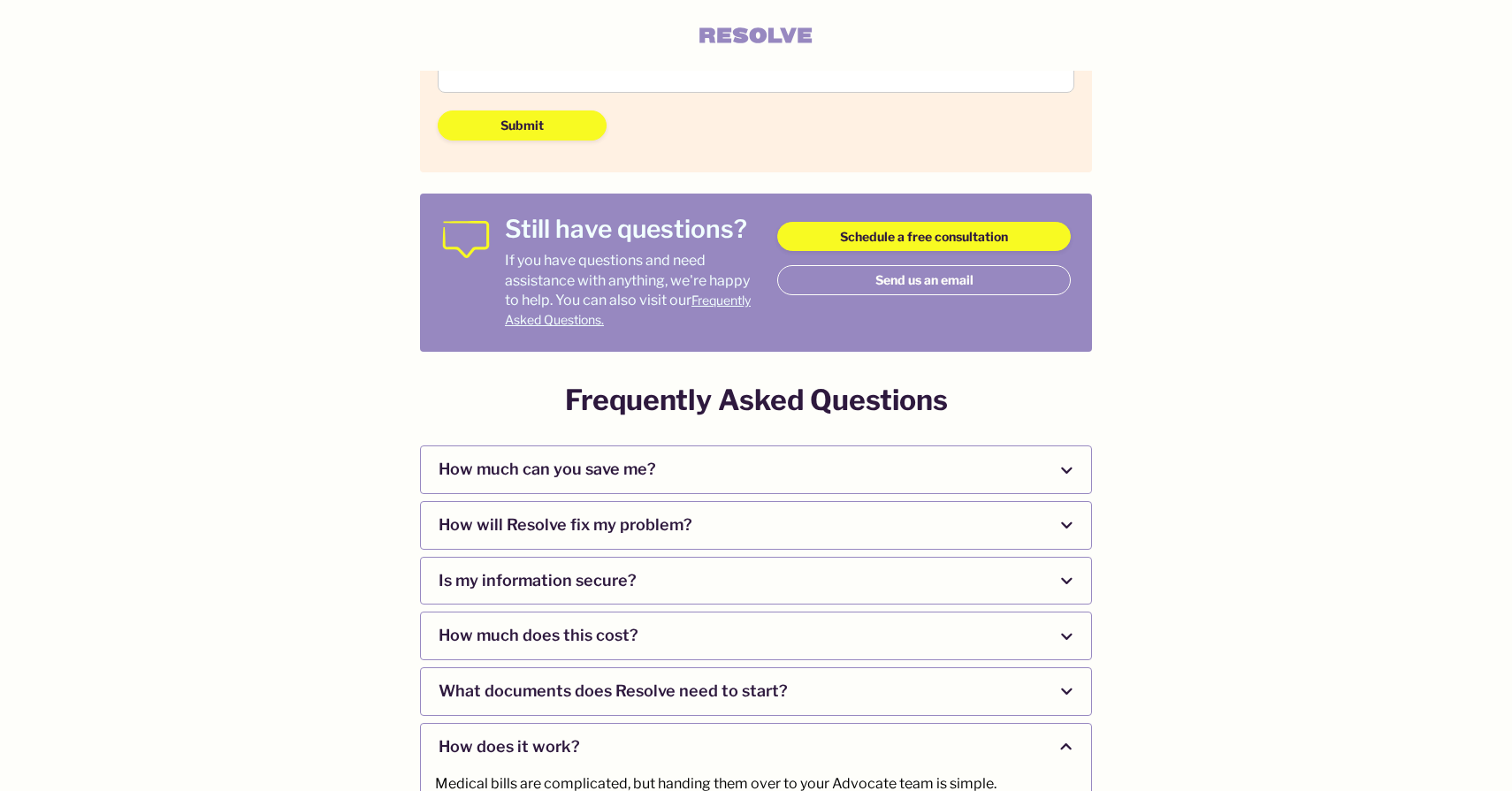
scroll to position [610, 0]
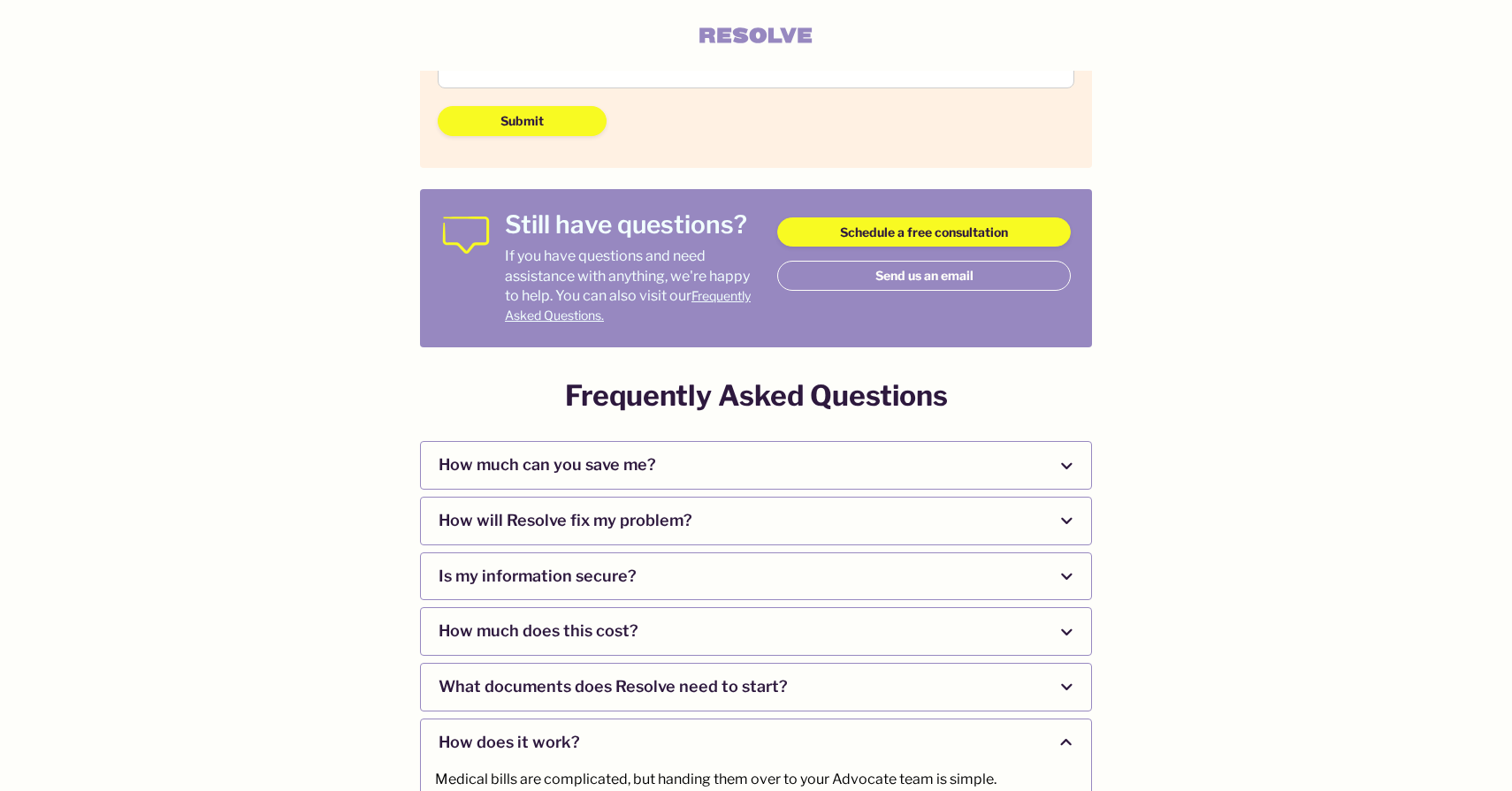
click at [1011, 637] on span "How much does this cost?" at bounding box center [739, 631] width 599 height 47
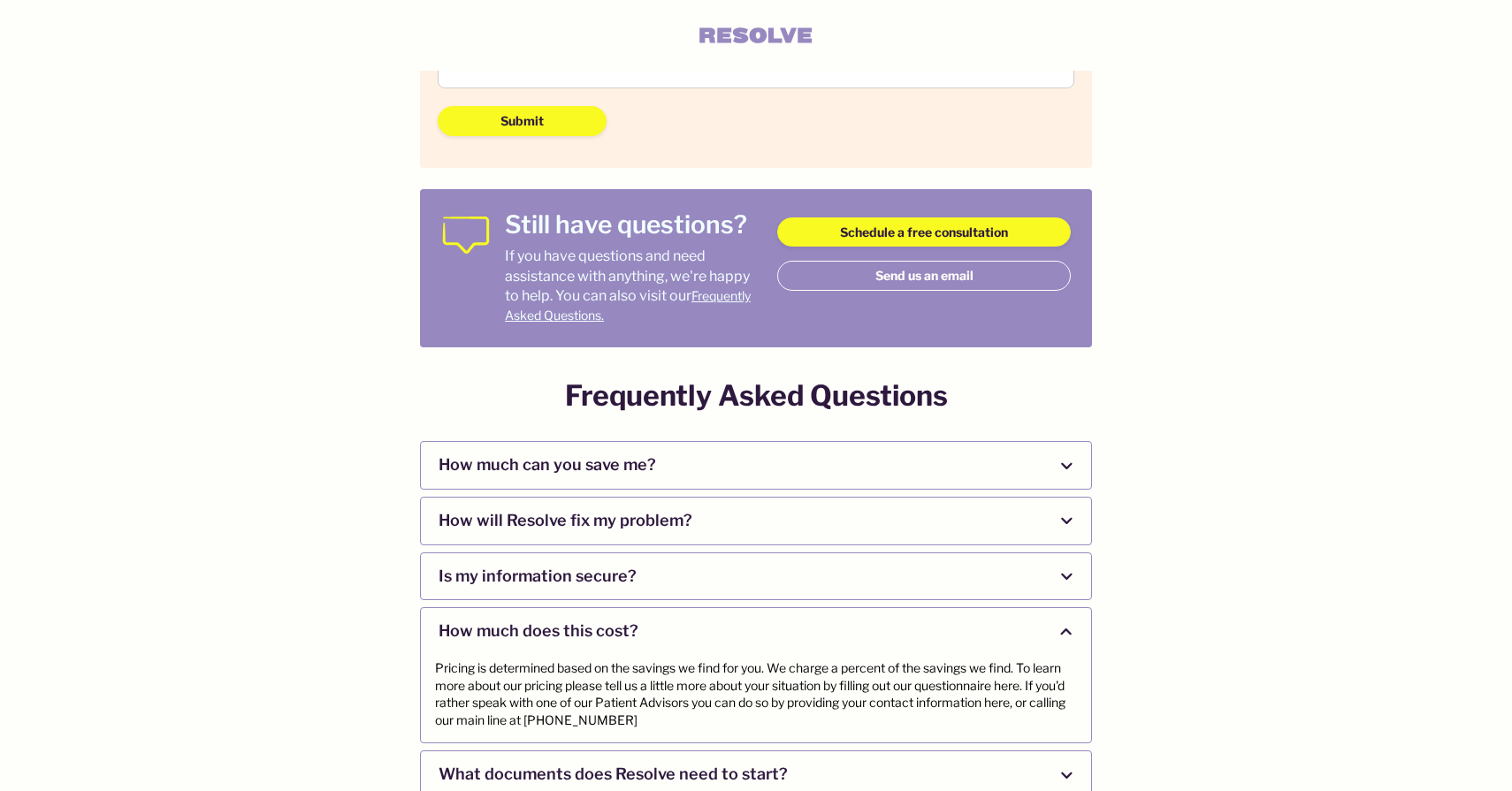
click at [1009, 519] on span "How will Resolve fix my problem?" at bounding box center [739, 521] width 599 height 47
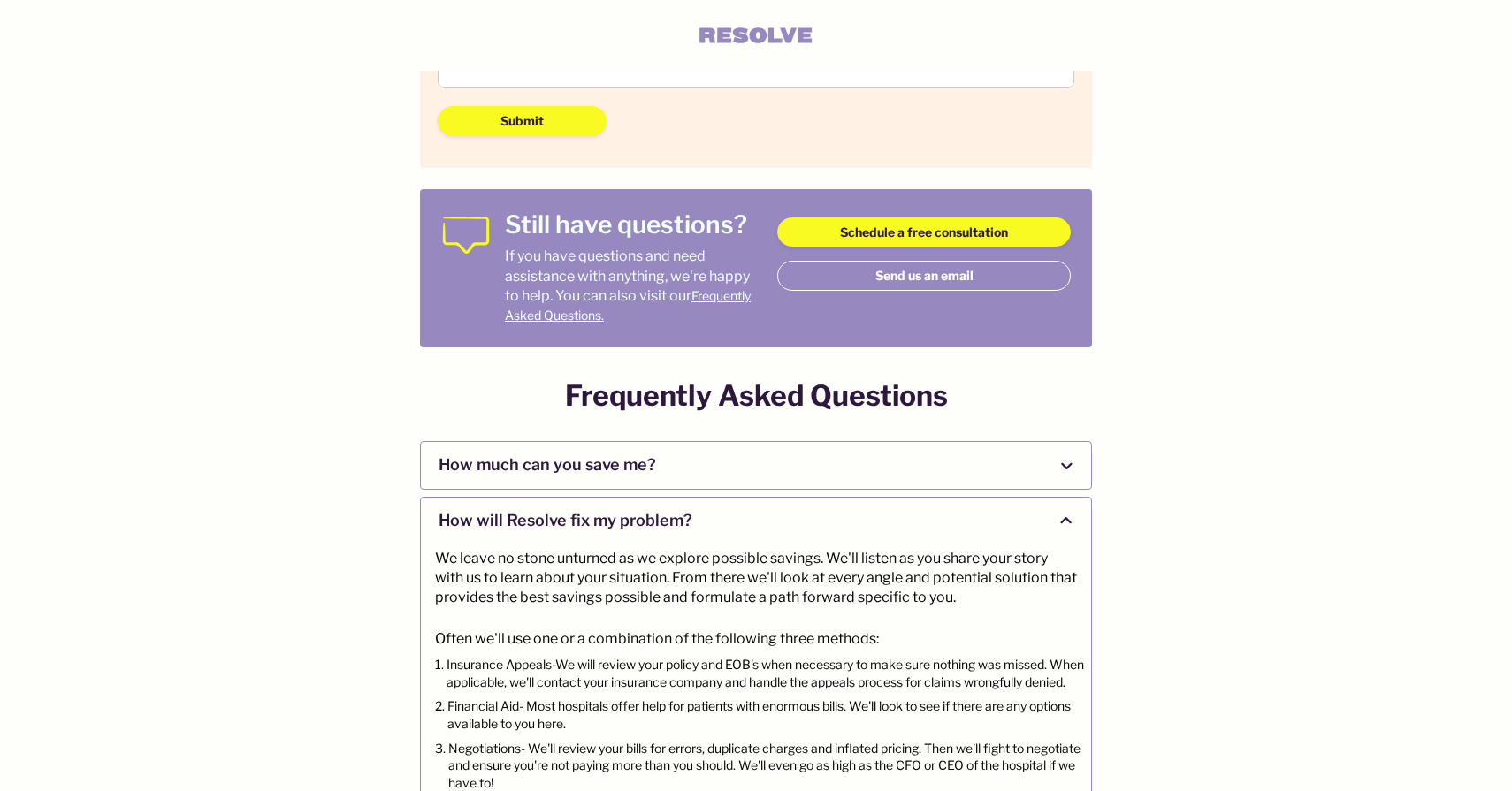
click at [1008, 466] on span "How much can you save me?" at bounding box center [739, 466] width 599 height 47
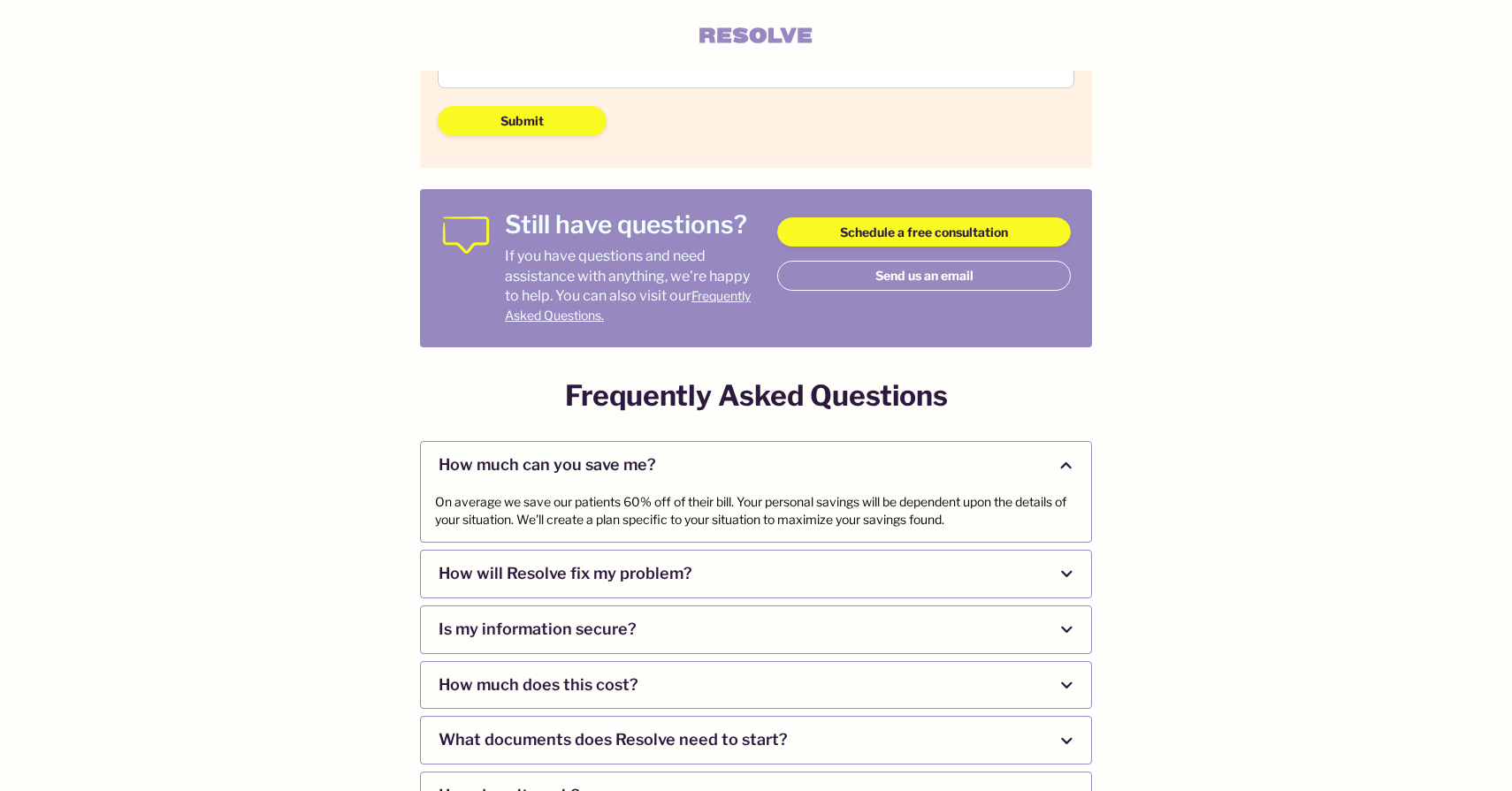
scroll to position [0, 0]
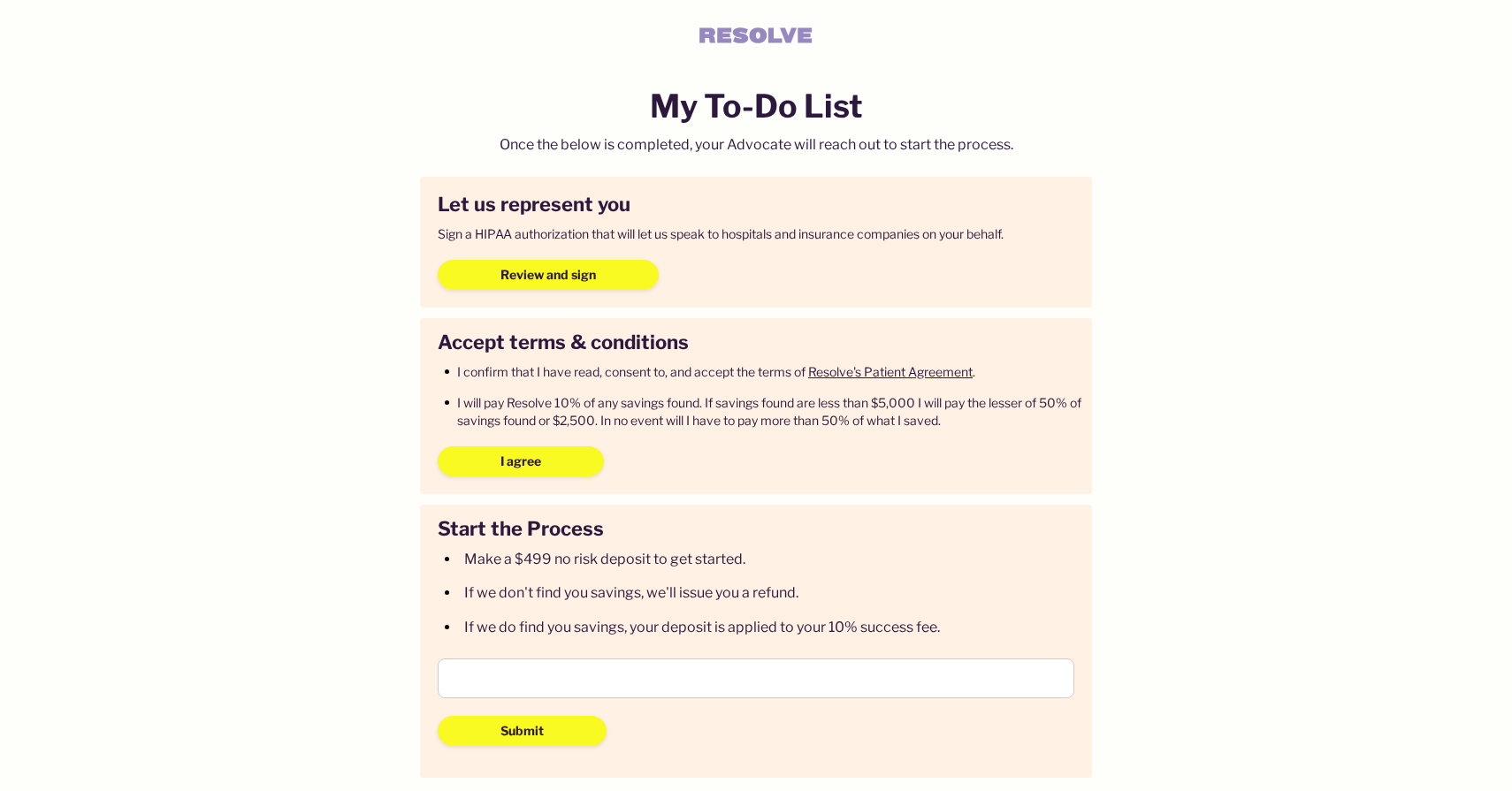
click at [760, 36] on icon at bounding box center [756, 36] width 112 height 16
click at [738, 34] on icon at bounding box center [756, 36] width 112 height 16
